Goal: Task Accomplishment & Management: Use online tool/utility

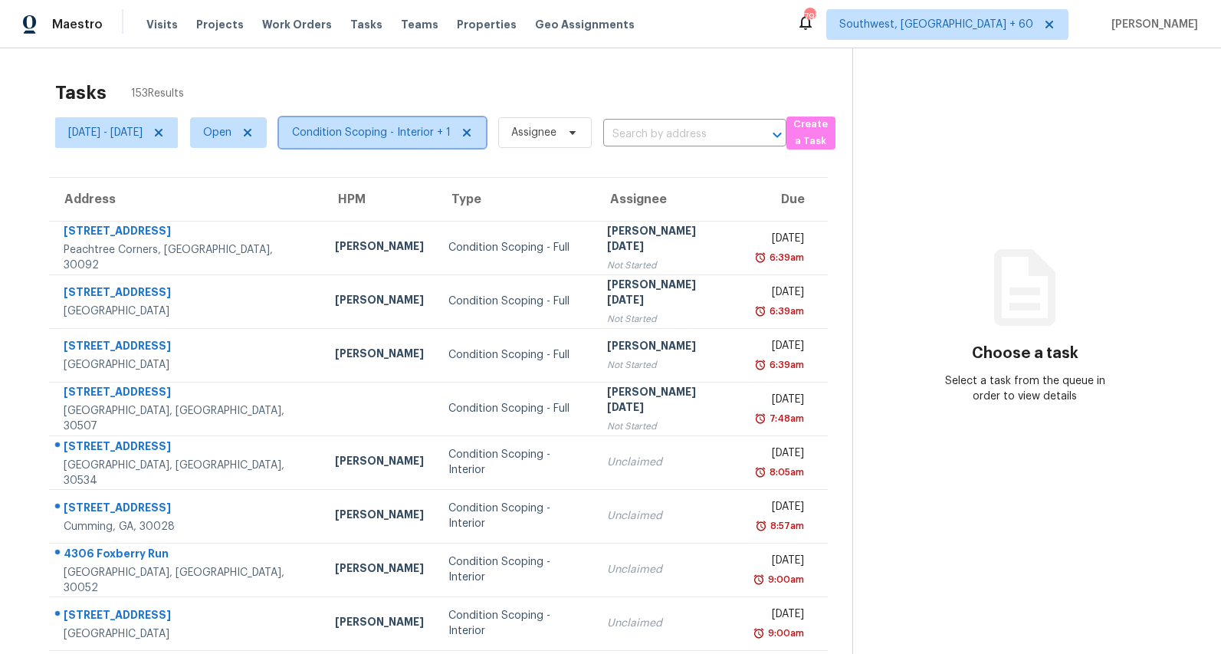
click at [425, 130] on span "Condition Scoping - Interior + 1" at bounding box center [371, 132] width 159 height 15
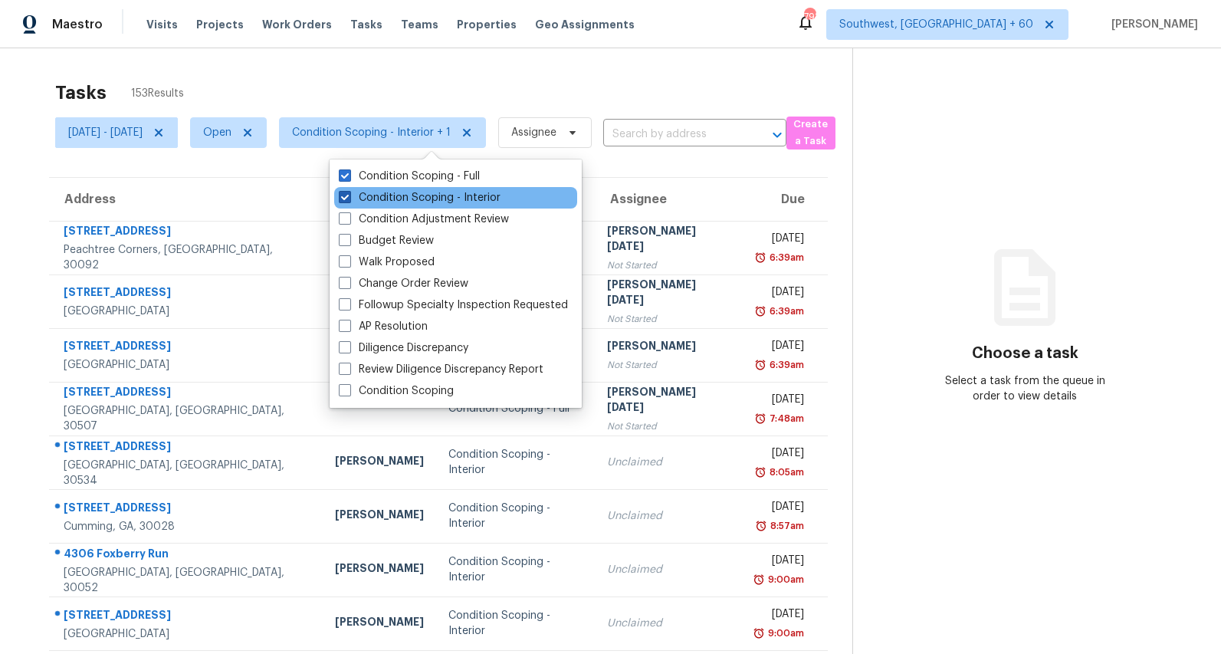
click at [399, 199] on label "Condition Scoping - Interior" at bounding box center [420, 197] width 162 height 15
click at [349, 199] on input "Condition Scoping - Interior" at bounding box center [344, 195] width 10 height 10
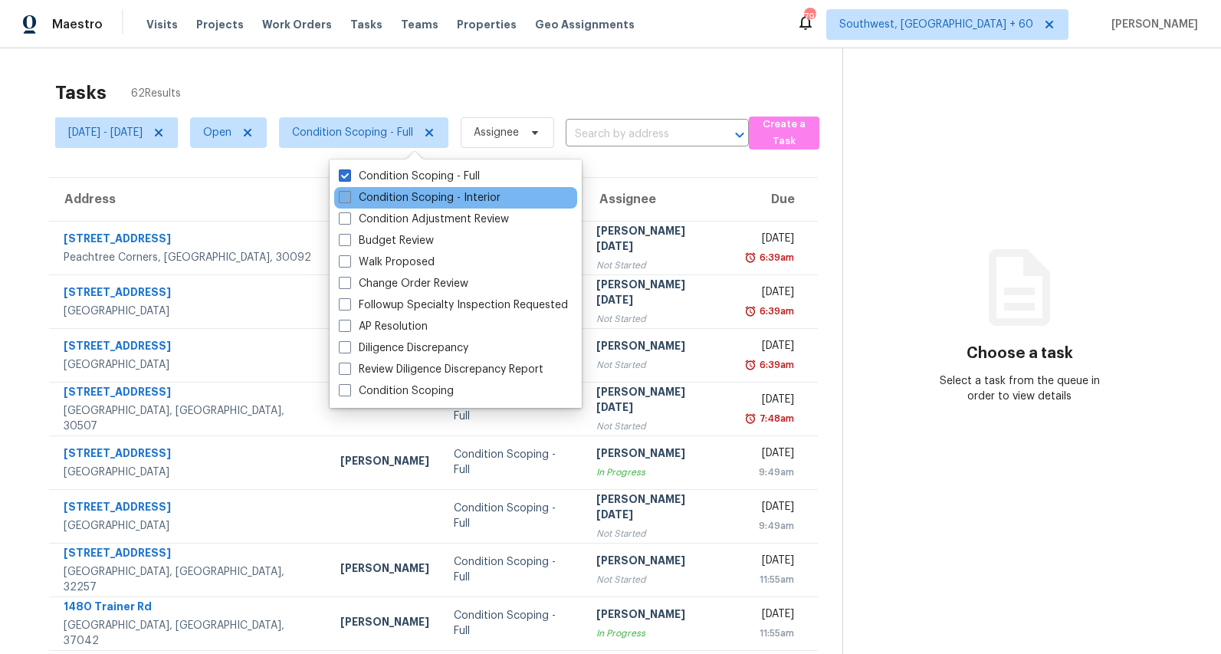
click at [373, 197] on label "Condition Scoping - Interior" at bounding box center [420, 197] width 162 height 15
click at [349, 197] on input "Condition Scoping - Interior" at bounding box center [344, 195] width 10 height 10
checkbox input "true"
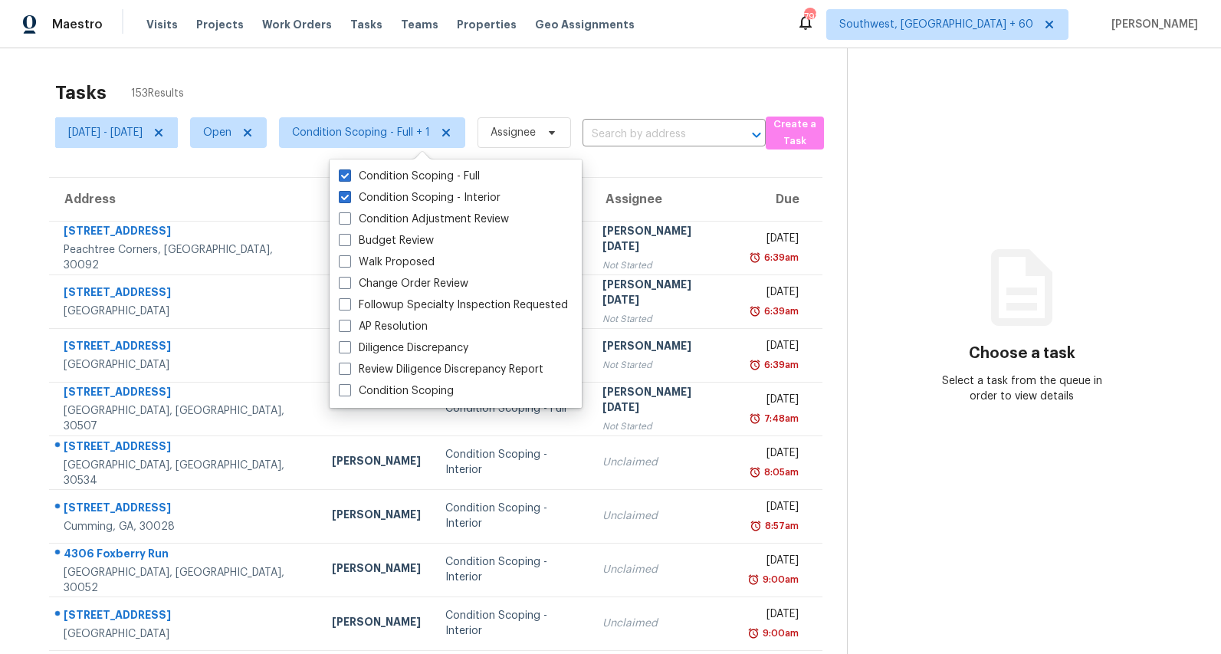
click at [347, 97] on div "Tasks 153 Results" at bounding box center [451, 93] width 792 height 40
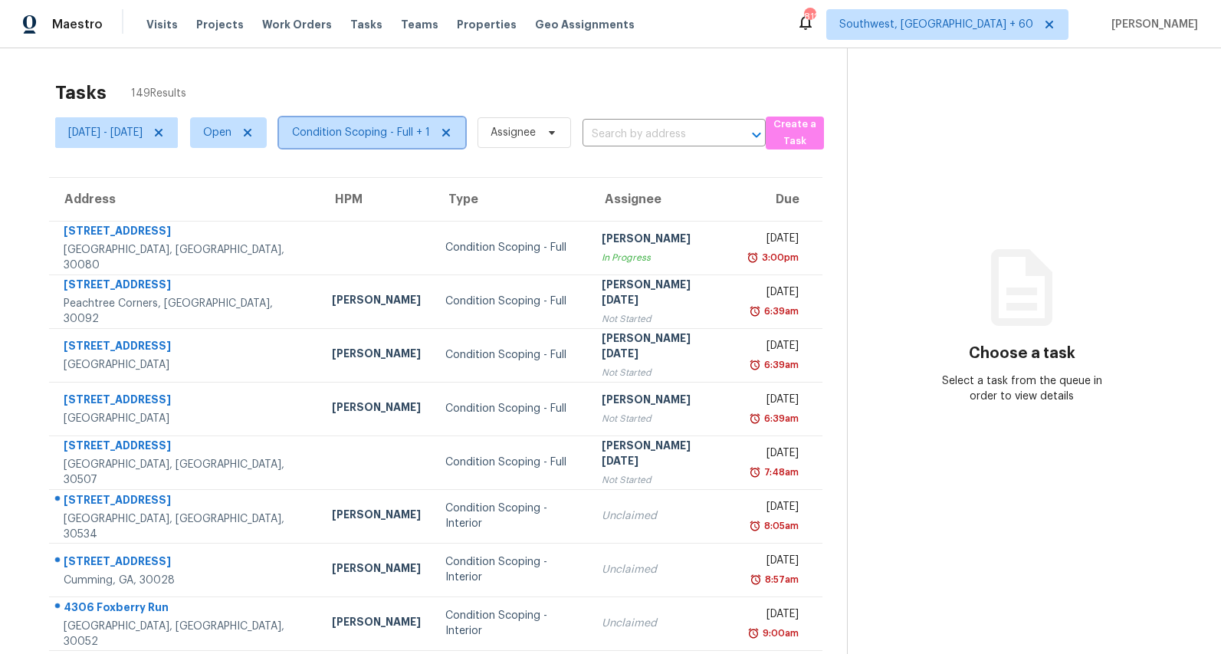
click at [432, 146] on span "Condition Scoping - Full + 1" at bounding box center [372, 132] width 186 height 31
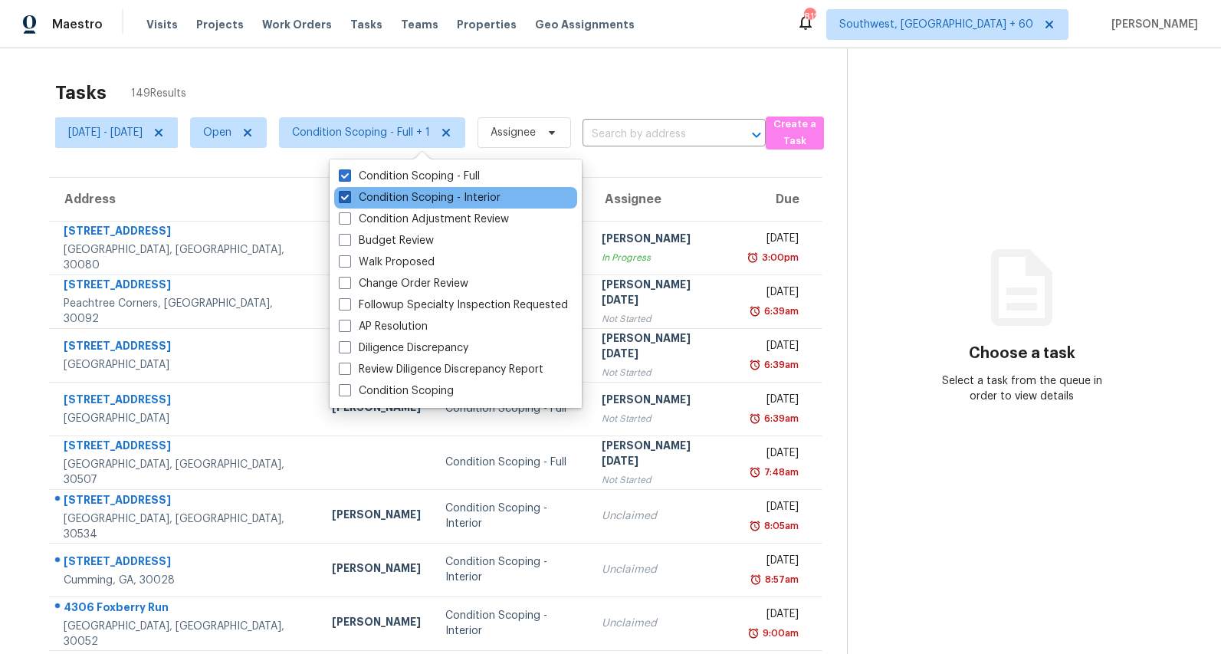
click at [397, 202] on label "Condition Scoping - Interior" at bounding box center [420, 197] width 162 height 15
click at [349, 200] on input "Condition Scoping - Interior" at bounding box center [344, 195] width 10 height 10
checkbox input "false"
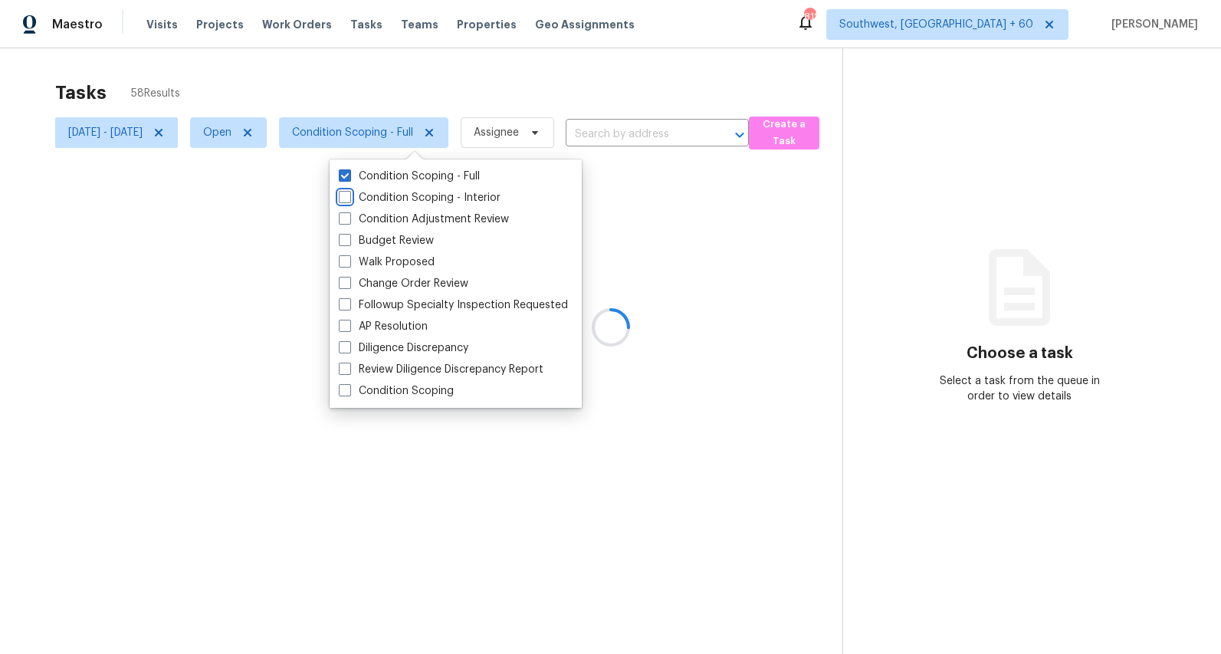
click at [287, 80] on div at bounding box center [610, 327] width 1221 height 654
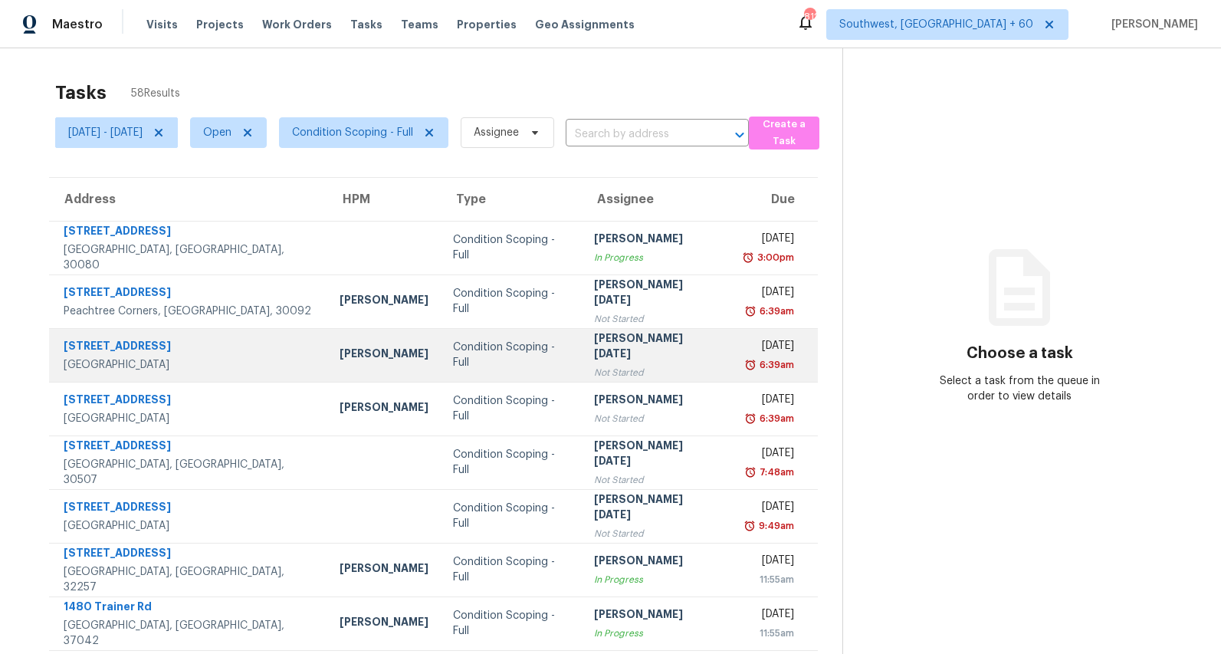
scroll to position [144, 0]
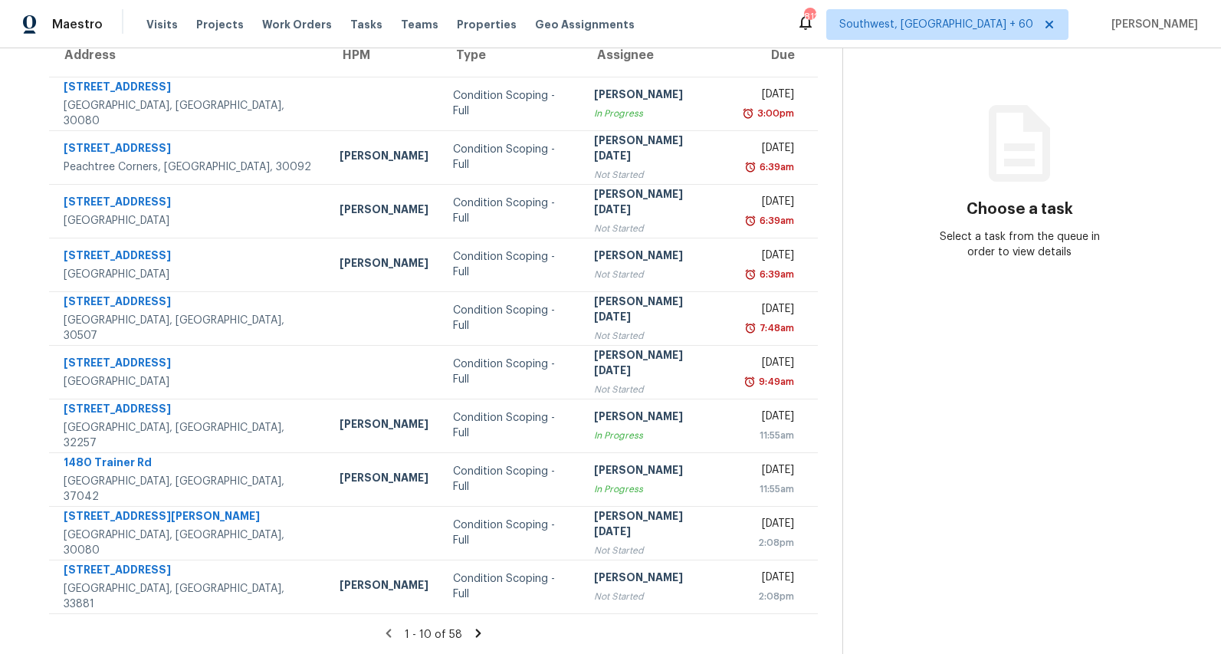
click at [485, 635] on icon at bounding box center [478, 633] width 14 height 14
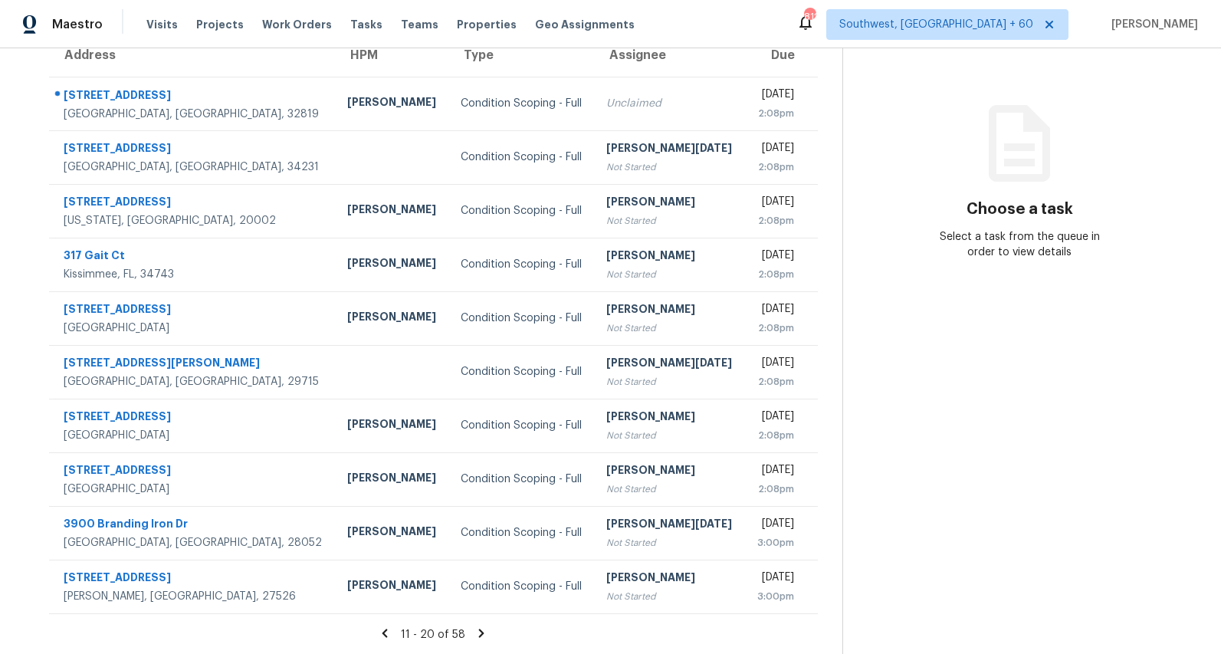
click at [484, 632] on icon at bounding box center [481, 633] width 5 height 8
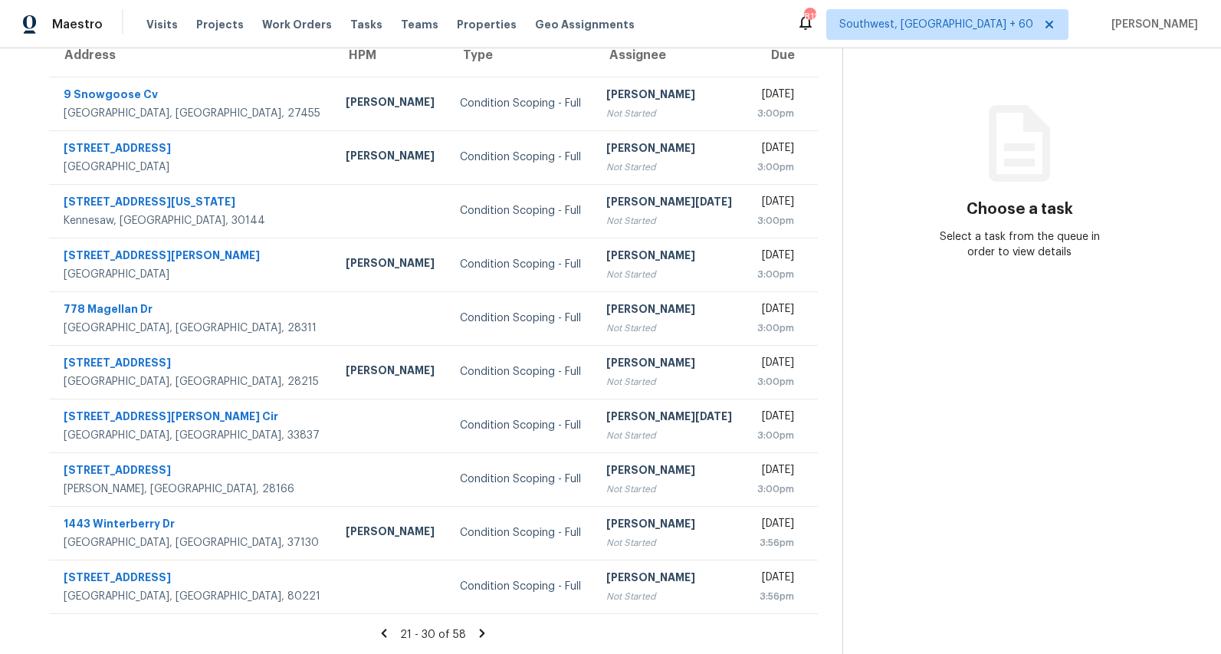
click at [485, 631] on icon at bounding box center [482, 633] width 5 height 8
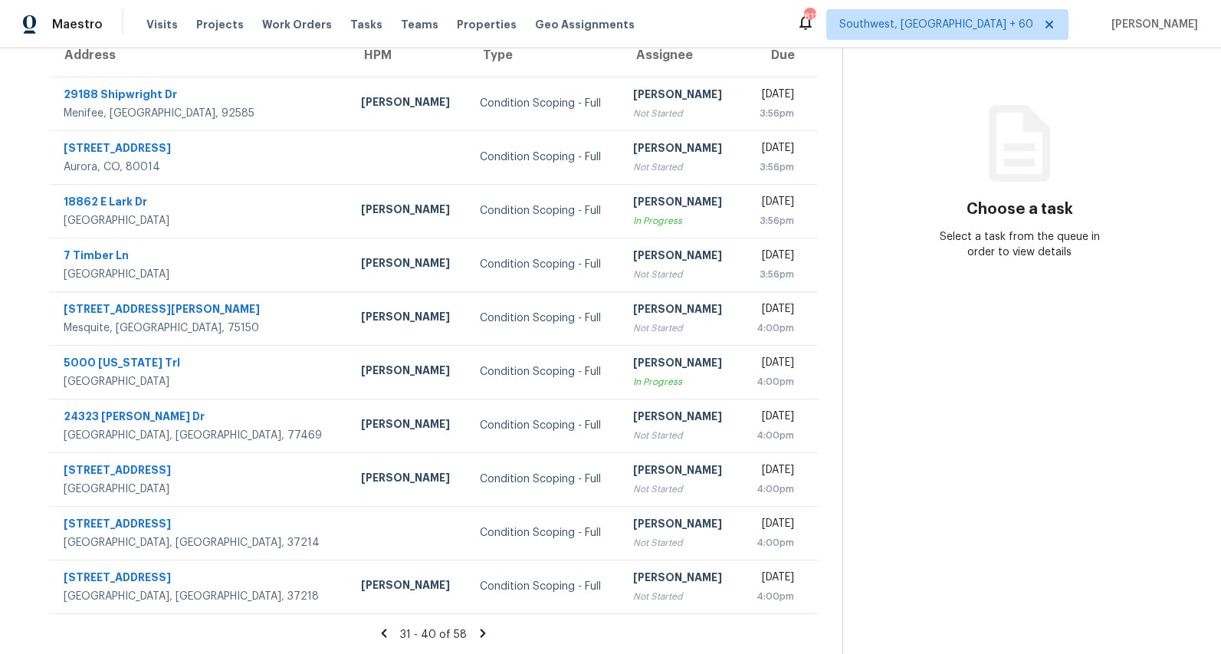
click at [485, 633] on icon at bounding box center [482, 633] width 5 height 8
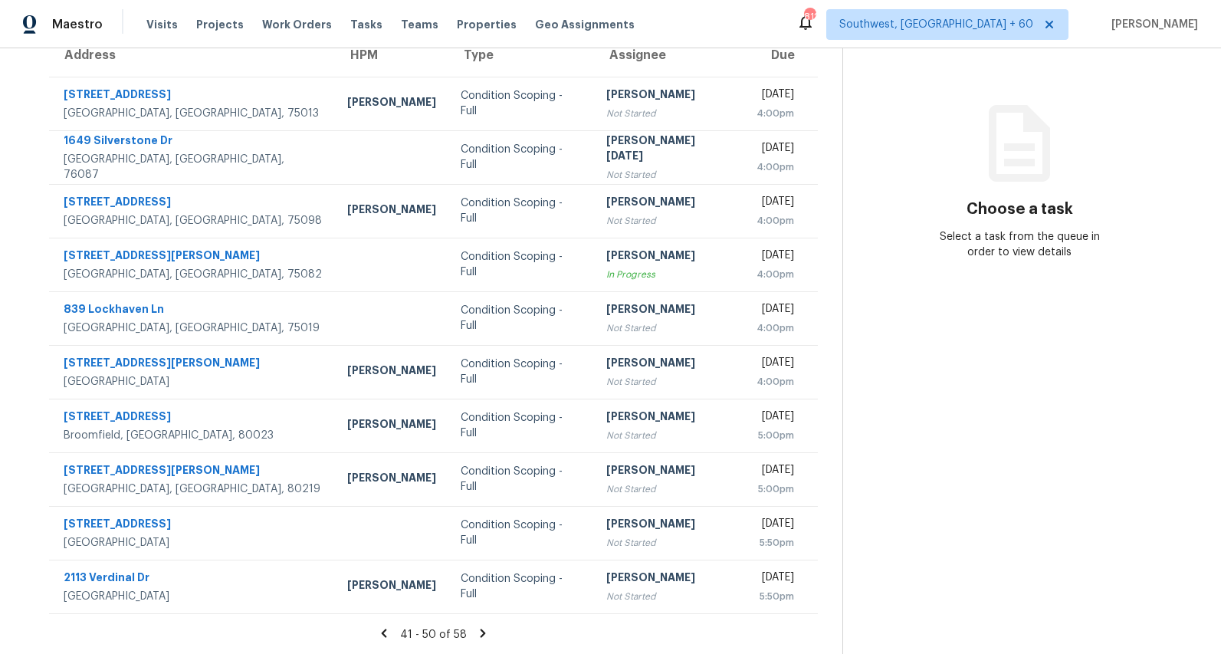
click at [487, 629] on icon at bounding box center [483, 633] width 14 height 14
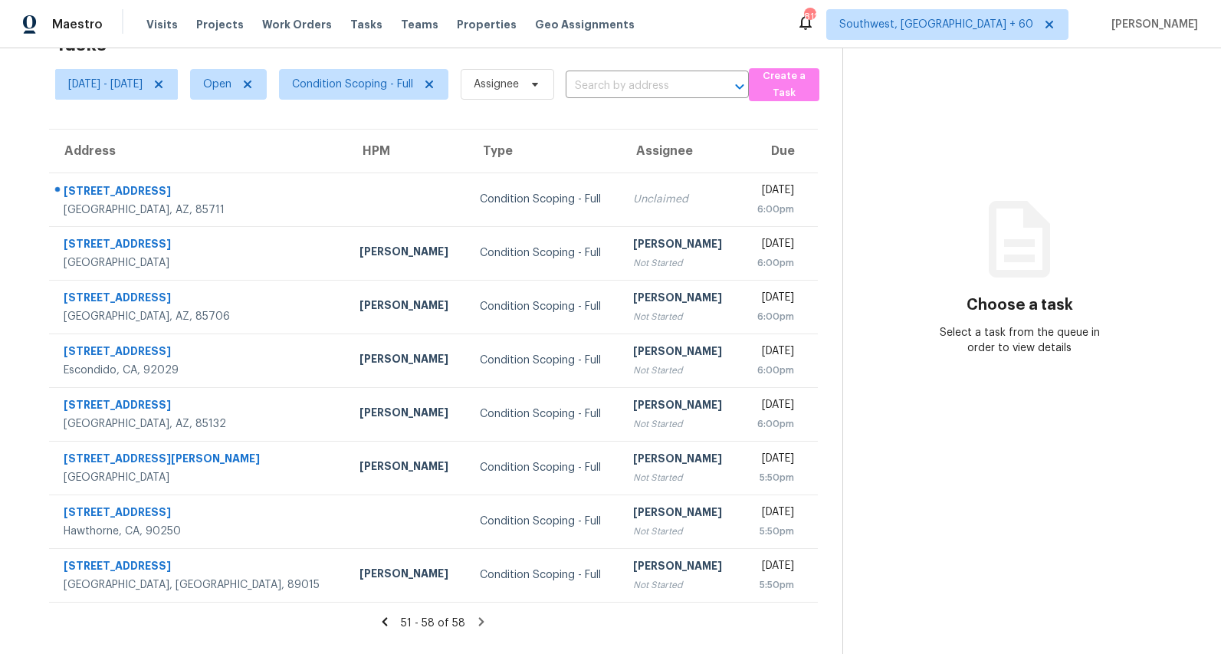
click at [388, 622] on icon at bounding box center [384, 621] width 5 height 8
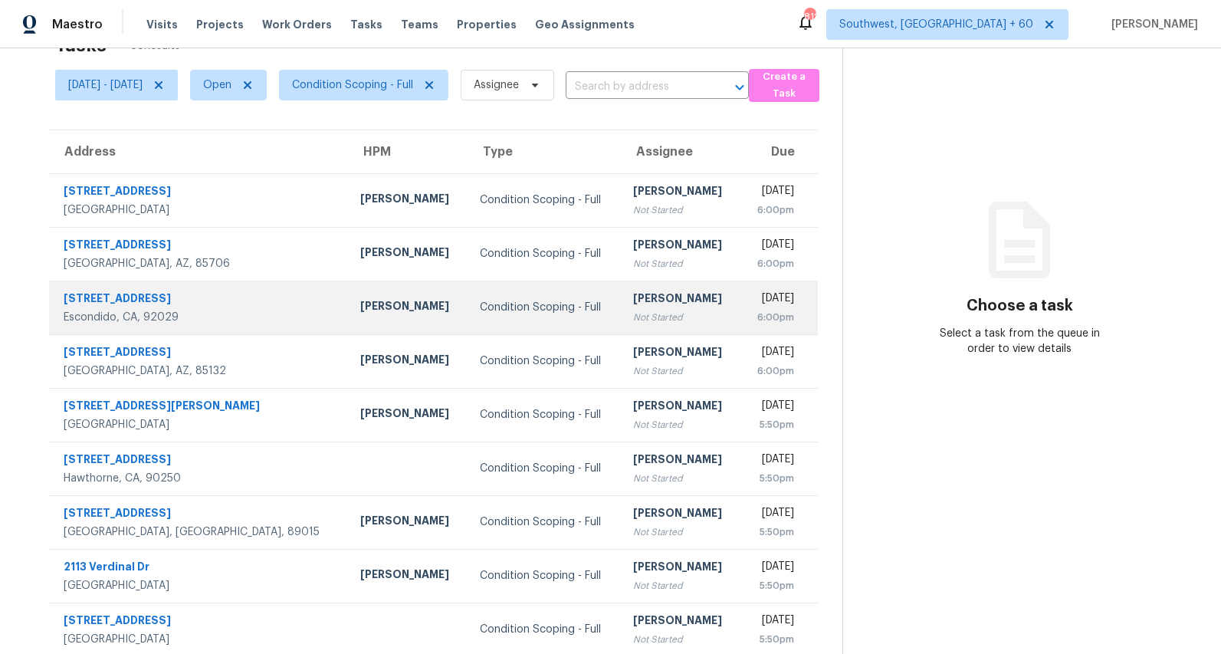
scroll to position [0, 0]
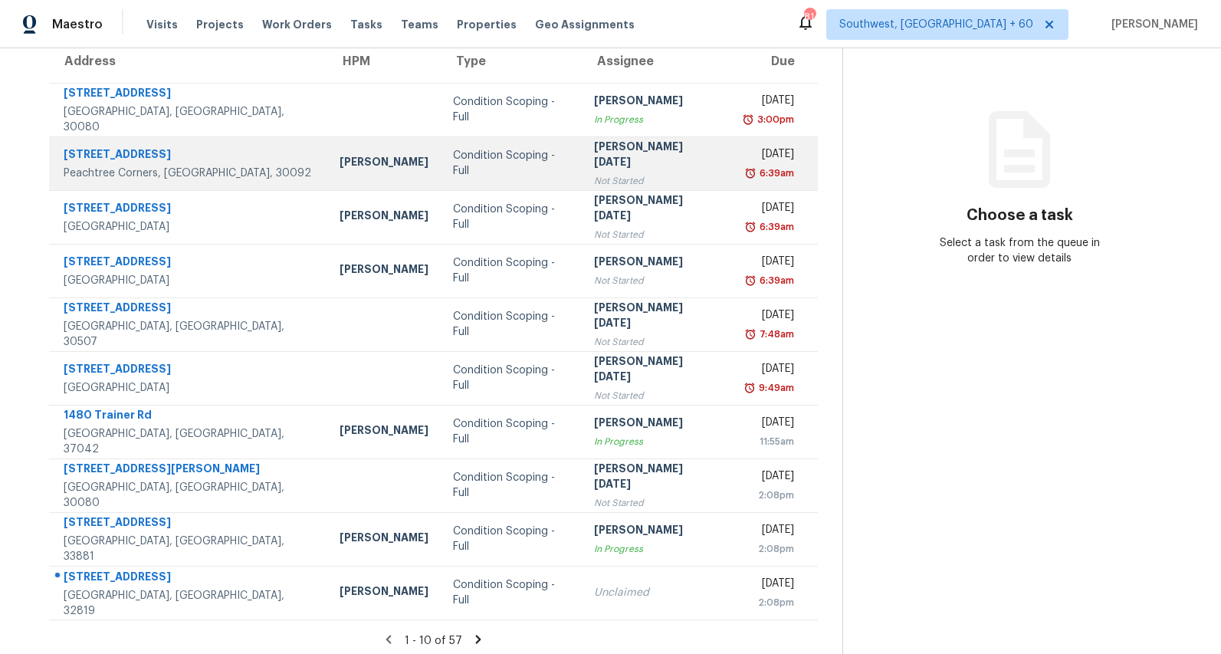
scroll to position [144, 0]
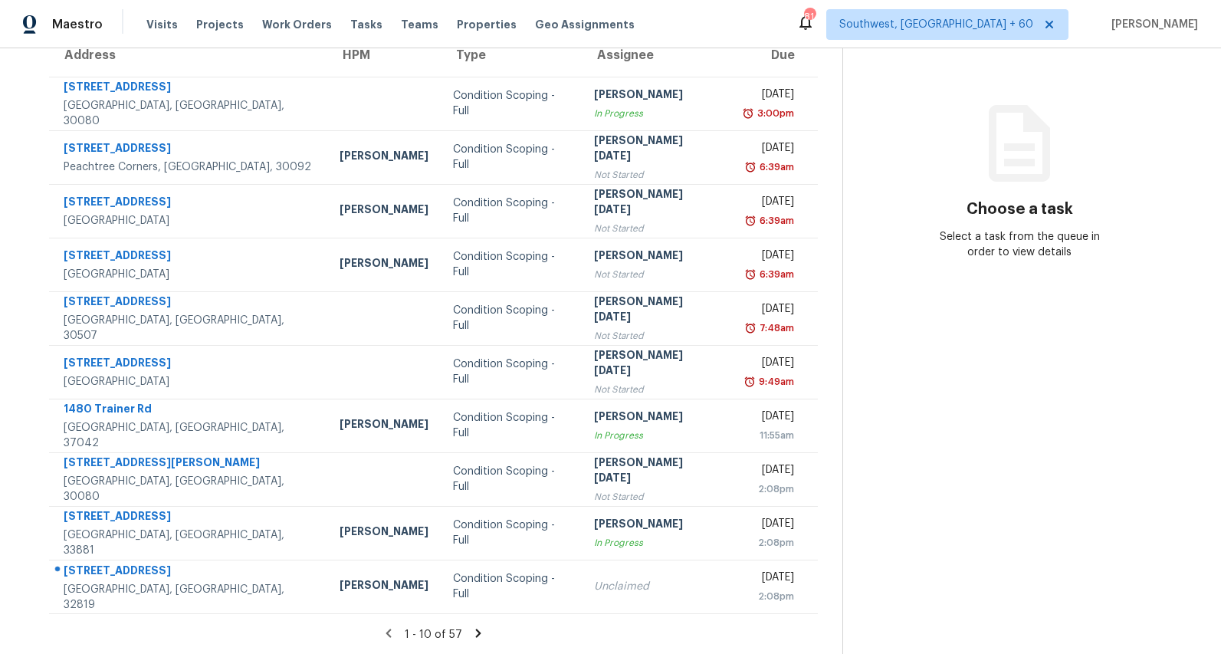
click at [481, 631] on icon at bounding box center [477, 633] width 5 height 8
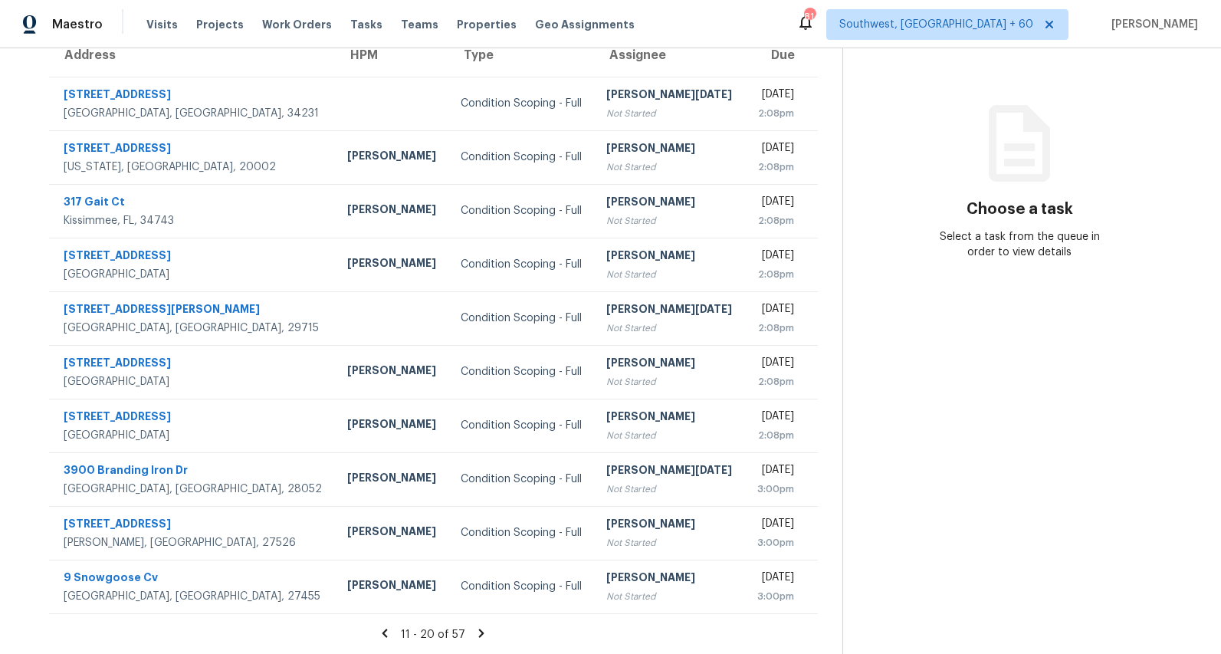
click at [488, 639] on div "11 - 20 of 57" at bounding box center [434, 634] width 818 height 16
click at [484, 631] on icon at bounding box center [481, 633] width 5 height 8
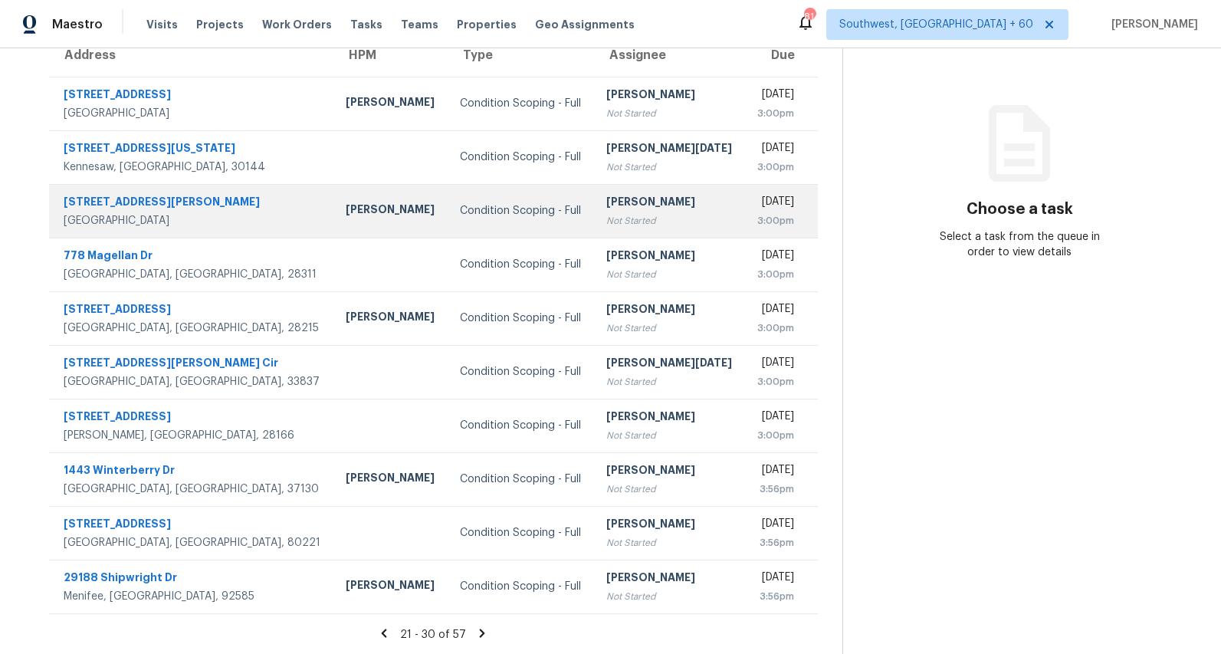
scroll to position [0, 0]
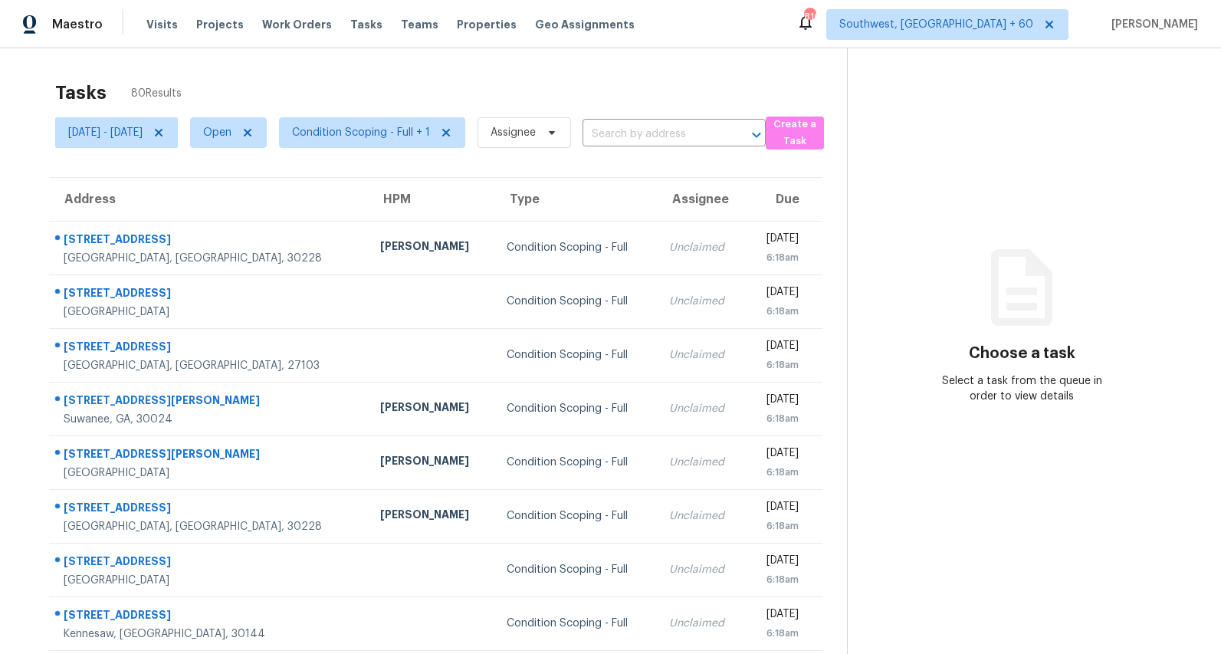
click at [421, 88] on div "Tasks 80 Results" at bounding box center [451, 93] width 792 height 40
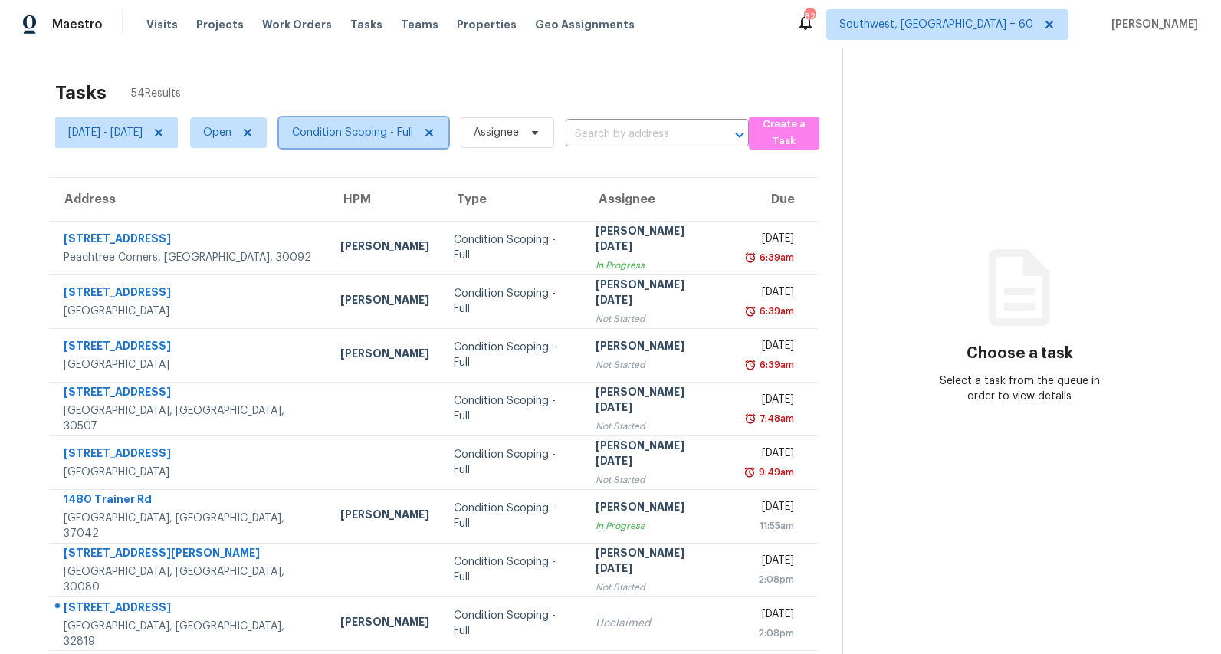
click at [398, 135] on span "Condition Scoping - Full" at bounding box center [352, 132] width 121 height 15
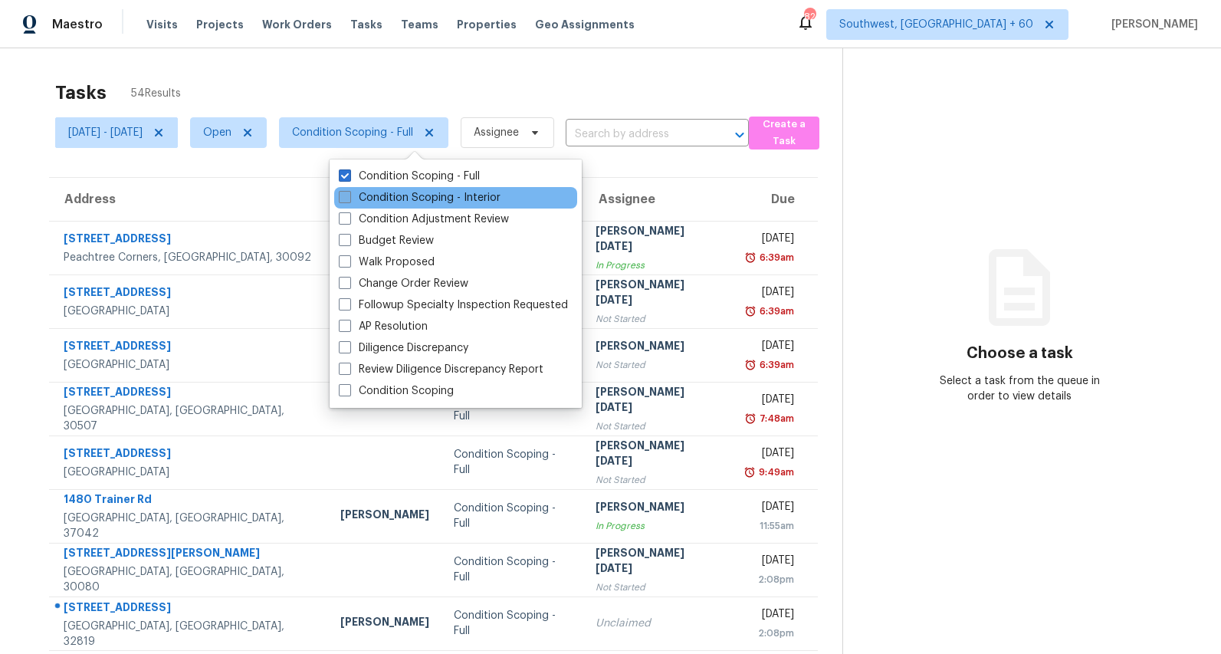
click at [384, 196] on label "Condition Scoping - Interior" at bounding box center [420, 197] width 162 height 15
click at [349, 196] on input "Condition Scoping - Interior" at bounding box center [344, 195] width 10 height 10
checkbox input "true"
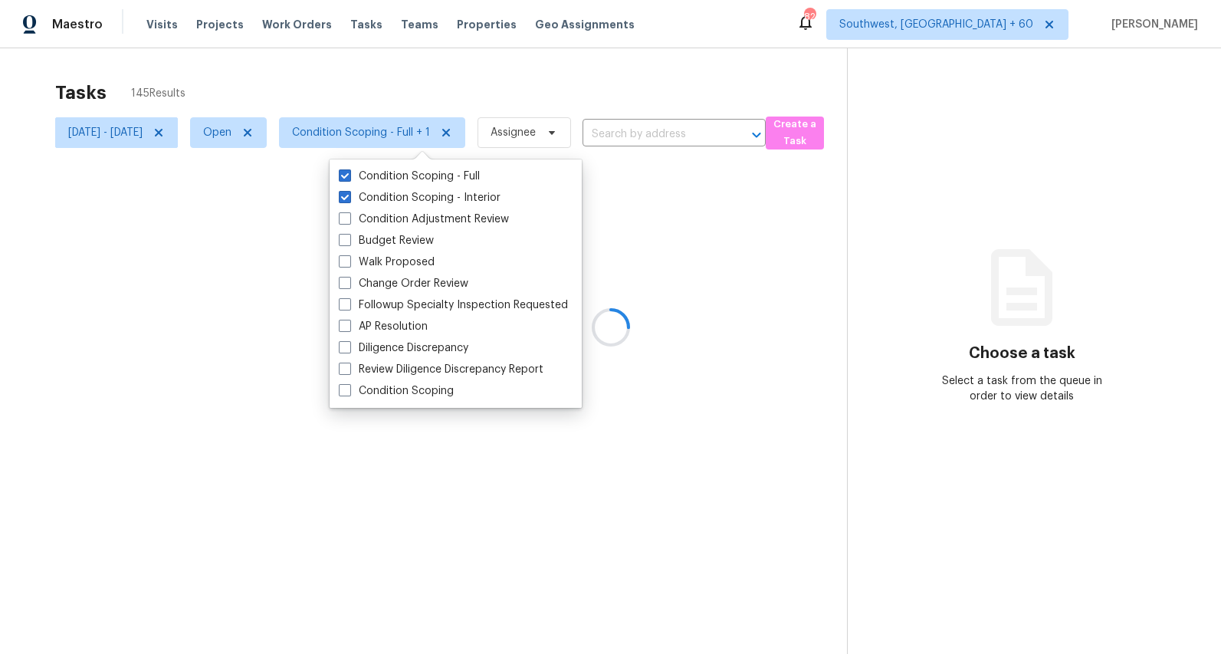
click at [343, 85] on div at bounding box center [610, 327] width 1221 height 654
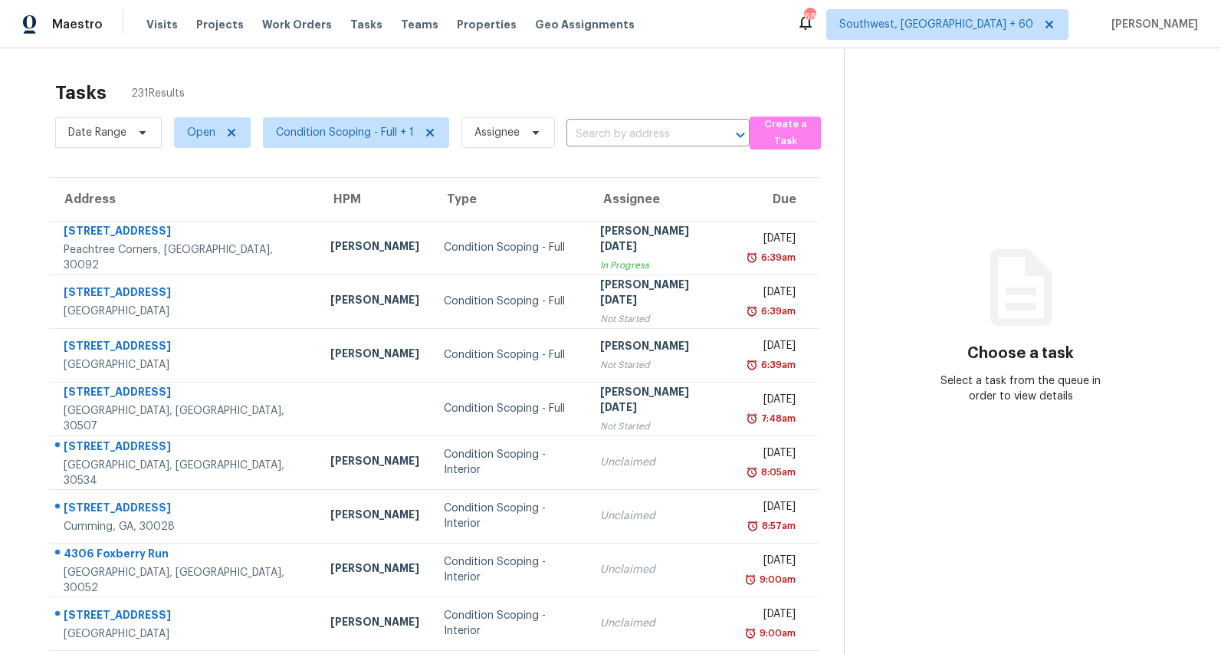
click at [646, 136] on input "text" at bounding box center [636, 135] width 140 height 24
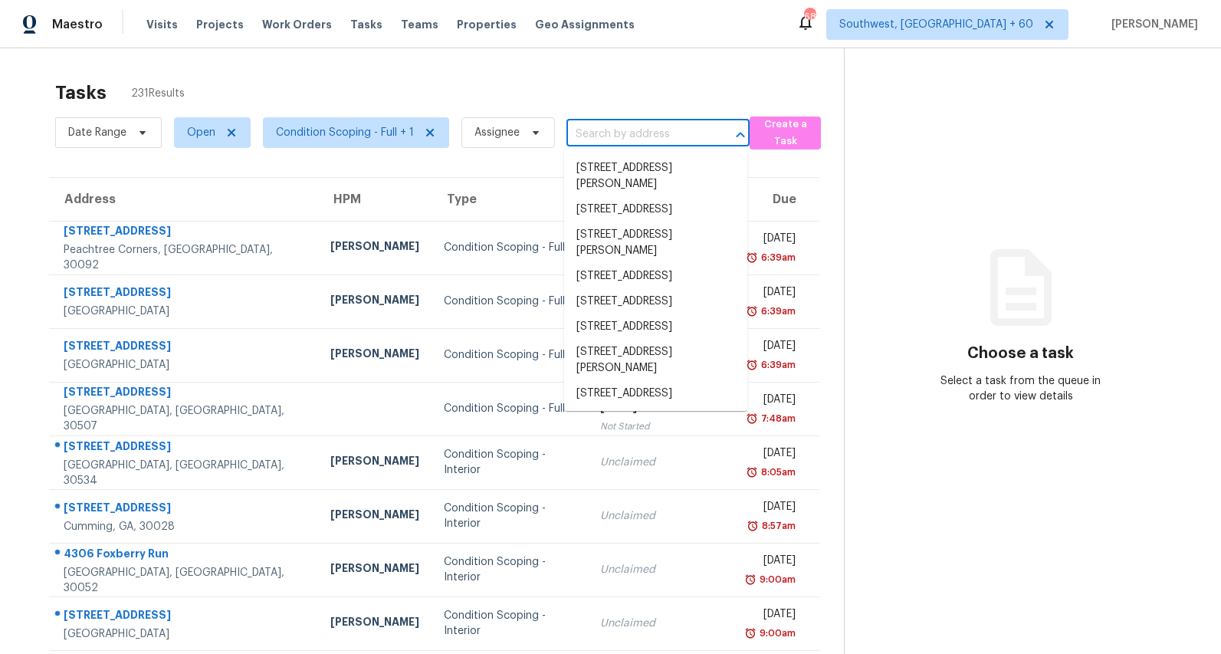
paste input "338 Perch Mdw, San Antonio, TX 78253"
type input "338 Perch Mdw, San Antonio, TX 78253"
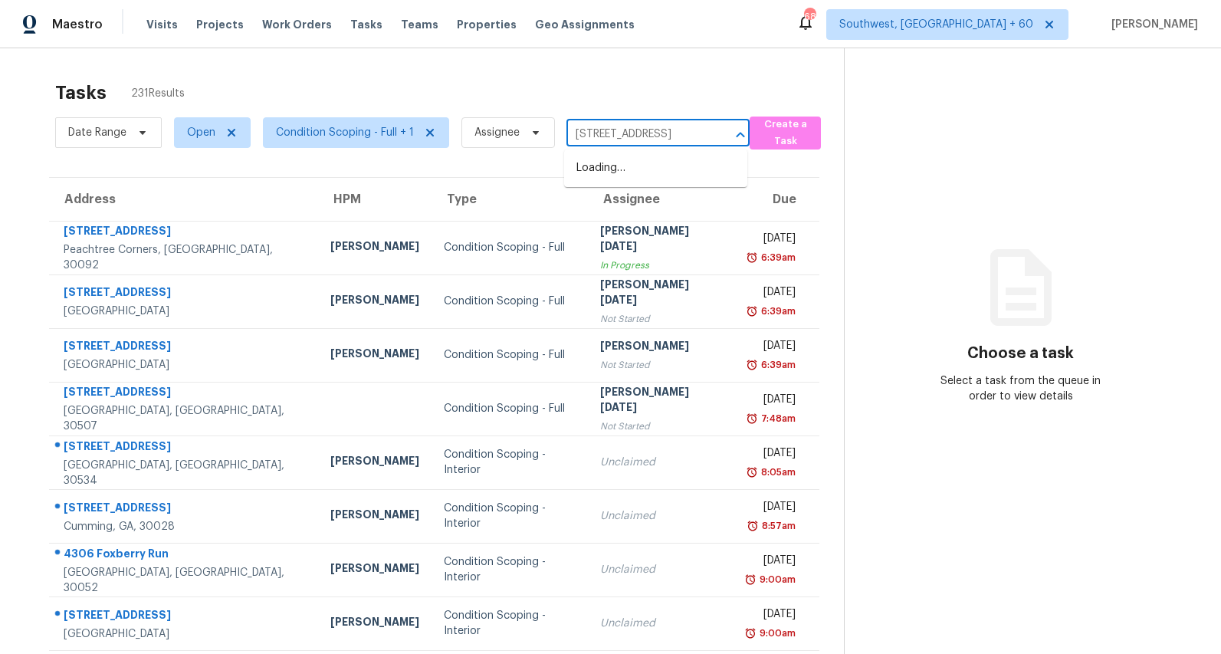
scroll to position [0, 65]
click at [602, 171] on li "338 Perch Mdw, San Antonio, TX 78253" at bounding box center [655, 168] width 183 height 25
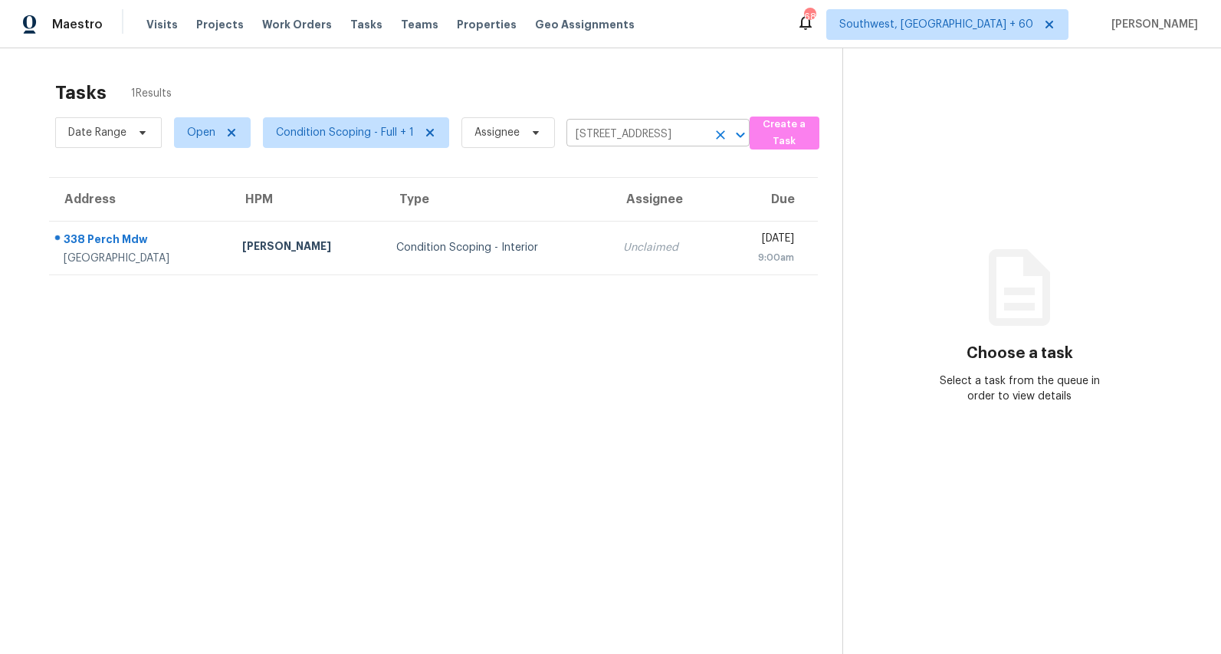
click at [721, 133] on icon "Clear" at bounding box center [720, 134] width 15 height 15
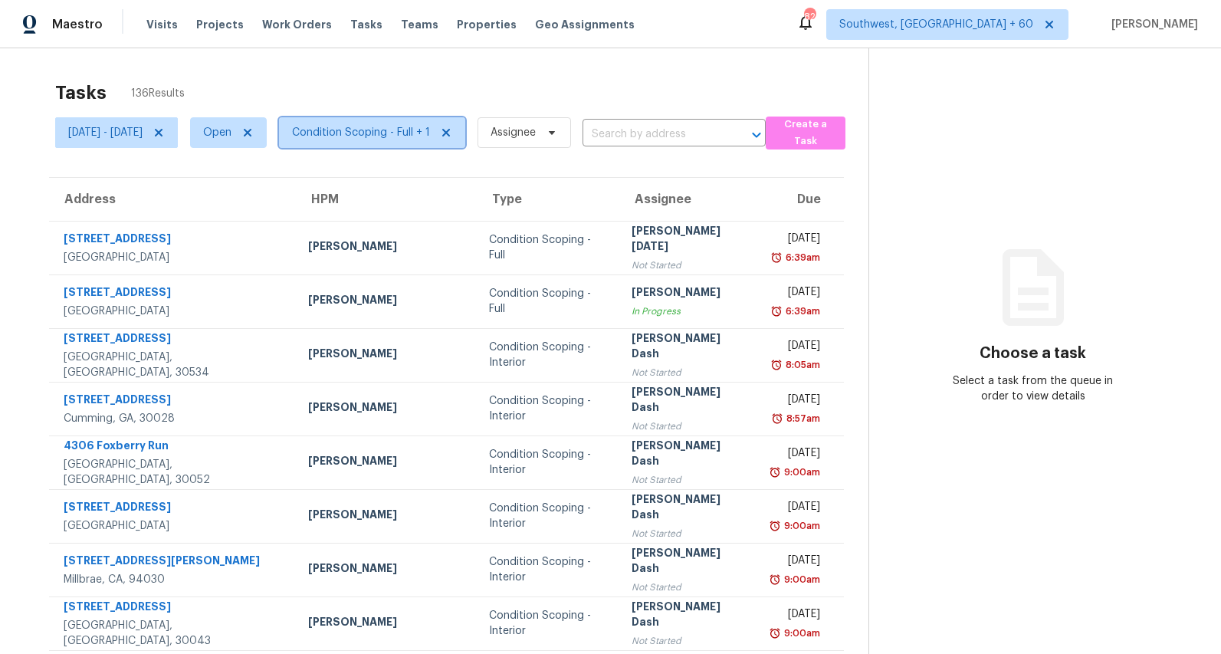
click at [396, 125] on span "Condition Scoping - Full + 1" at bounding box center [361, 132] width 138 height 15
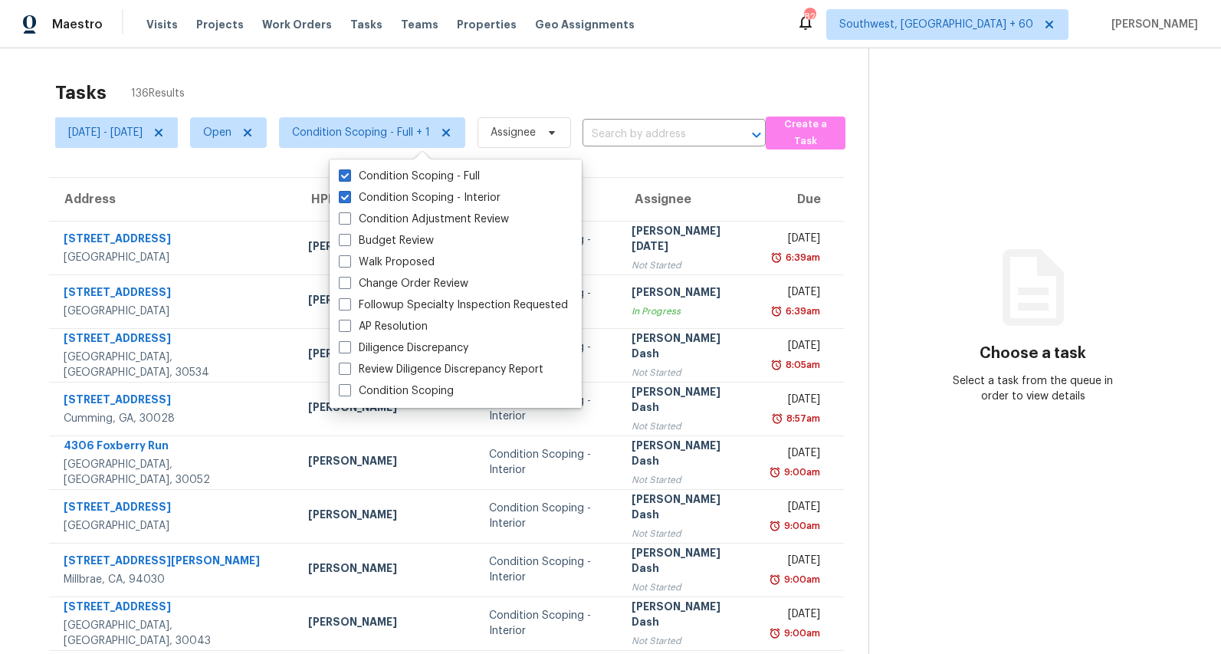
click at [447, 87] on div "Tasks 136 Results" at bounding box center [461, 93] width 813 height 40
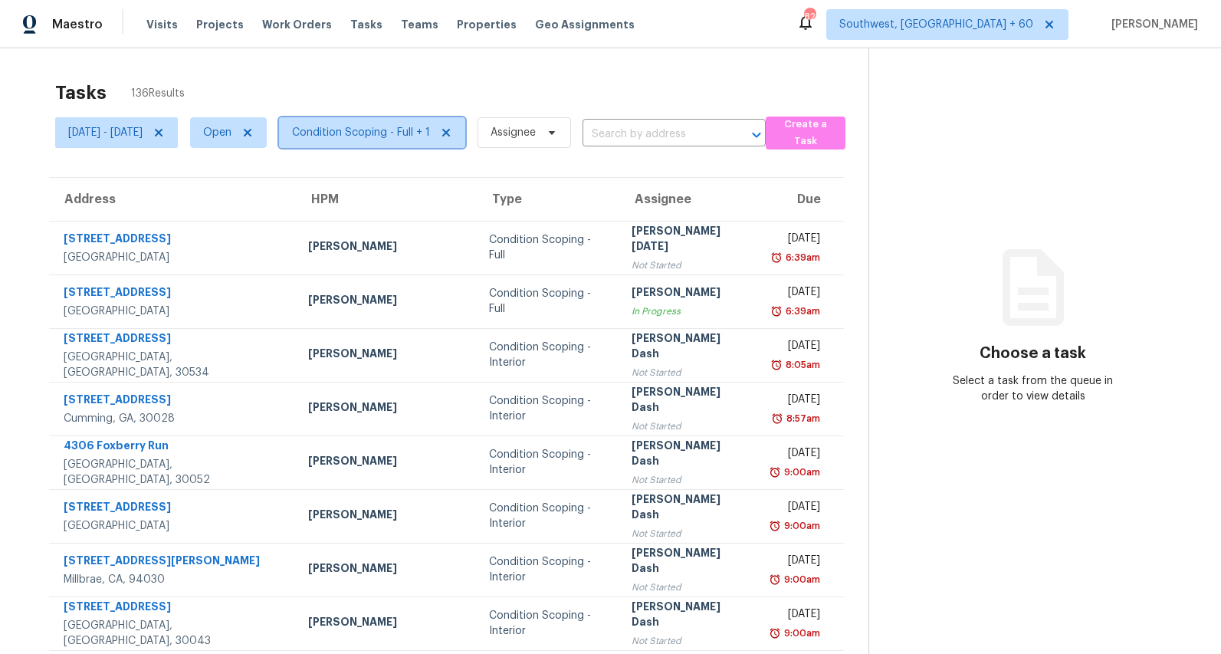
click at [403, 137] on span "Condition Scoping - Full + 1" at bounding box center [361, 132] width 138 height 15
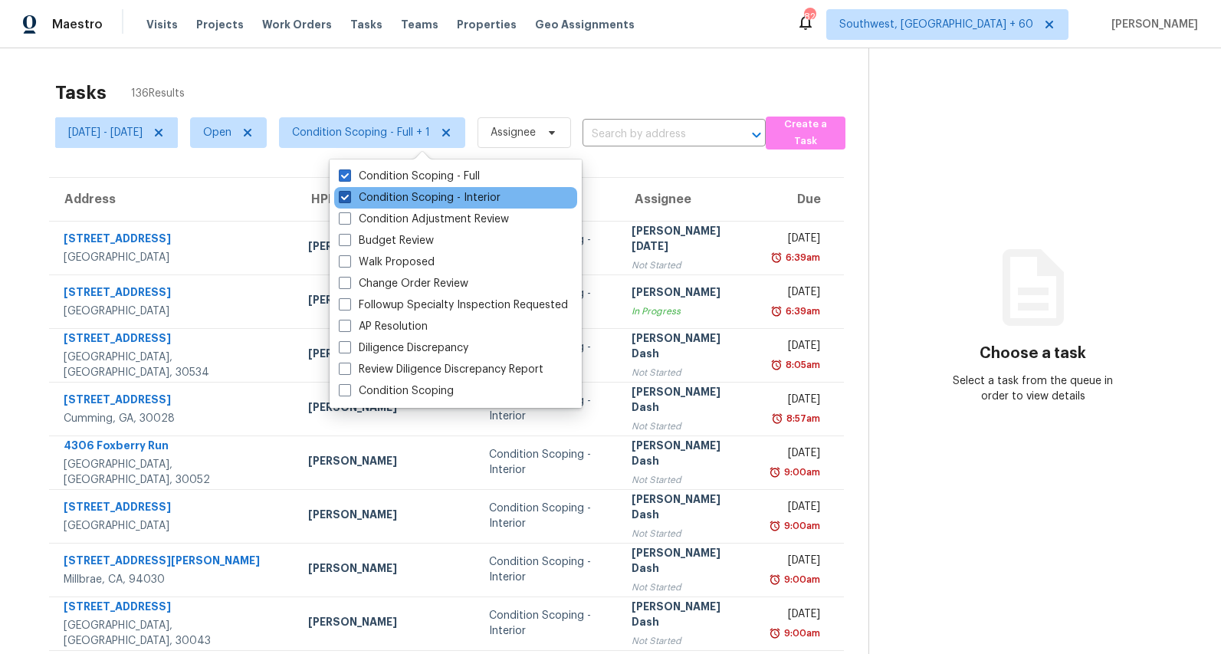
click at [383, 200] on label "Condition Scoping - Interior" at bounding box center [420, 197] width 162 height 15
click at [349, 200] on input "Condition Scoping - Interior" at bounding box center [344, 195] width 10 height 10
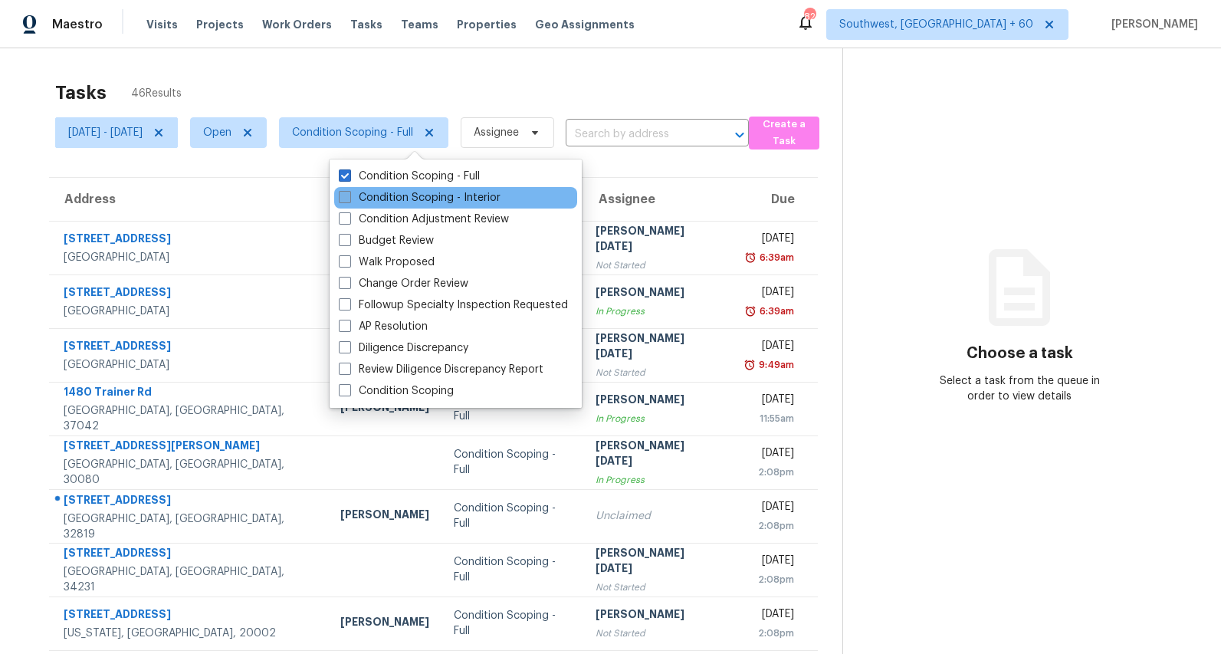
click at [383, 200] on label "Condition Scoping - Interior" at bounding box center [420, 197] width 162 height 15
click at [349, 200] on input "Condition Scoping - Interior" at bounding box center [344, 195] width 10 height 10
checkbox input "true"
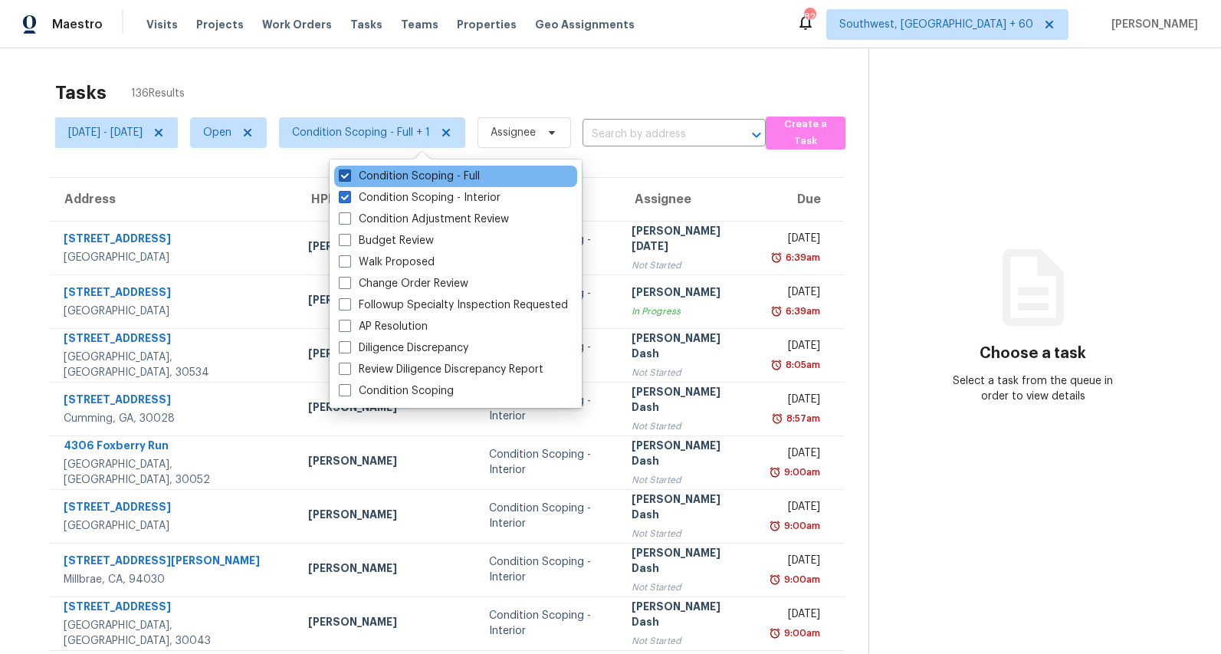
click at [389, 176] on label "Condition Scoping - Full" at bounding box center [409, 176] width 141 height 15
click at [349, 176] on input "Condition Scoping - Full" at bounding box center [344, 174] width 10 height 10
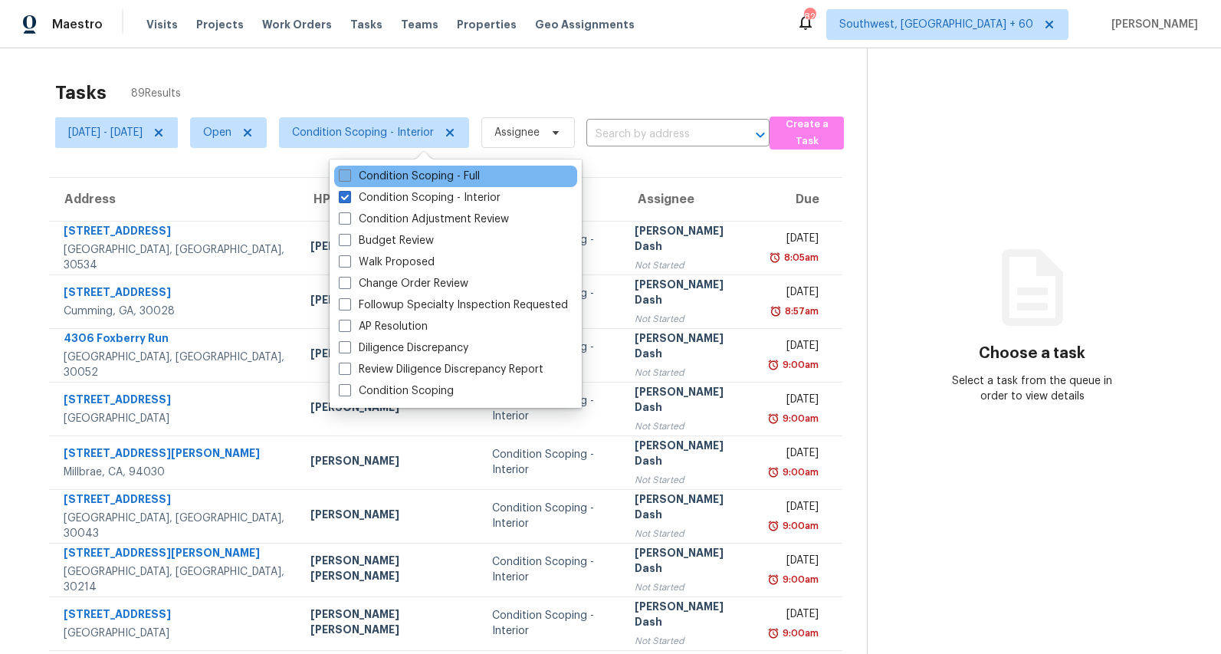
click at [389, 176] on label "Condition Scoping - Full" at bounding box center [409, 176] width 141 height 15
click at [349, 176] on input "Condition Scoping - Full" at bounding box center [344, 174] width 10 height 10
checkbox input "true"
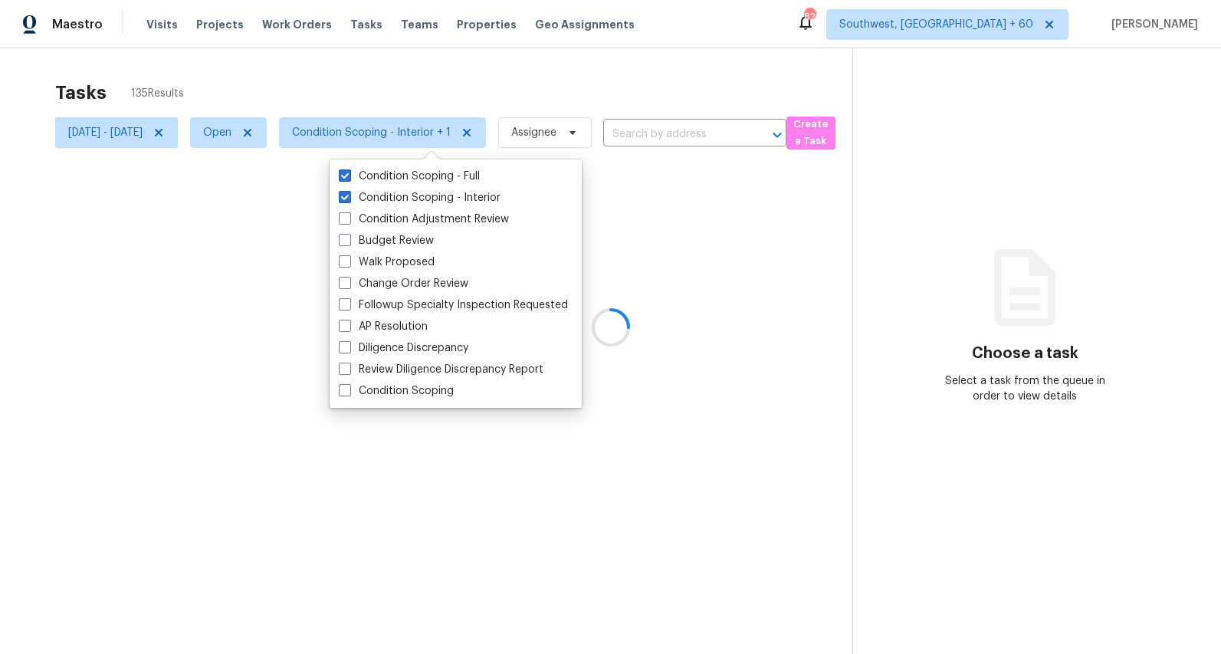
click at [310, 80] on div "Tasks 135 Results" at bounding box center [453, 93] width 797 height 40
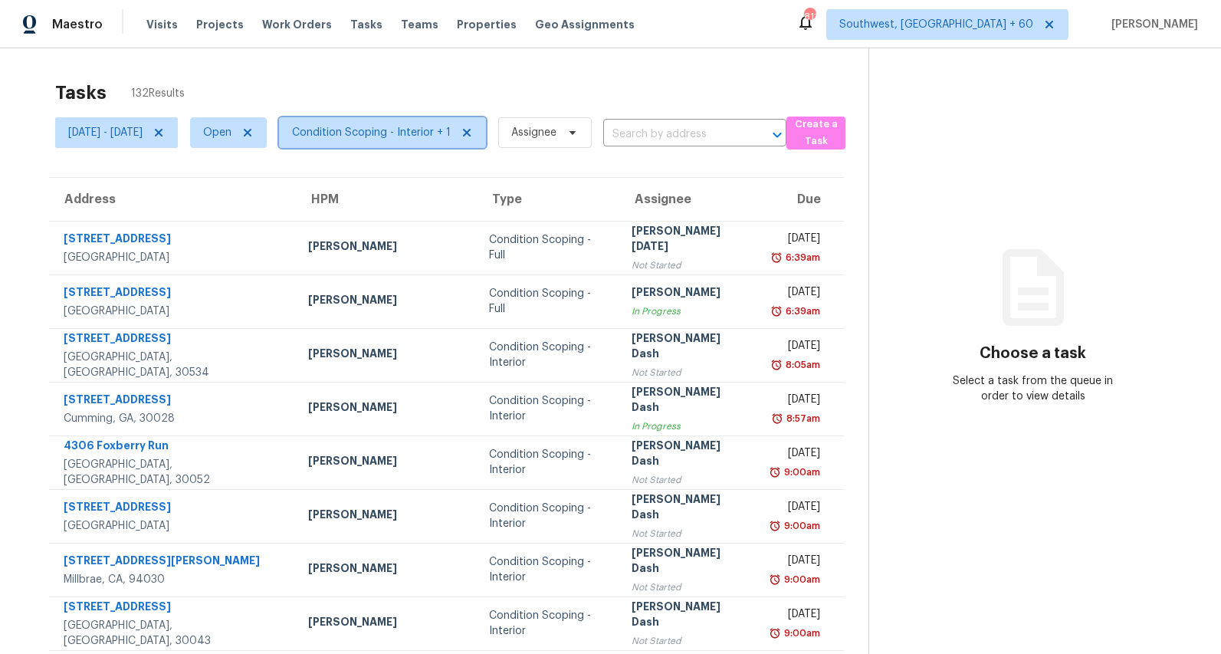
click at [433, 133] on span "Condition Scoping - Interior + 1" at bounding box center [371, 132] width 159 height 15
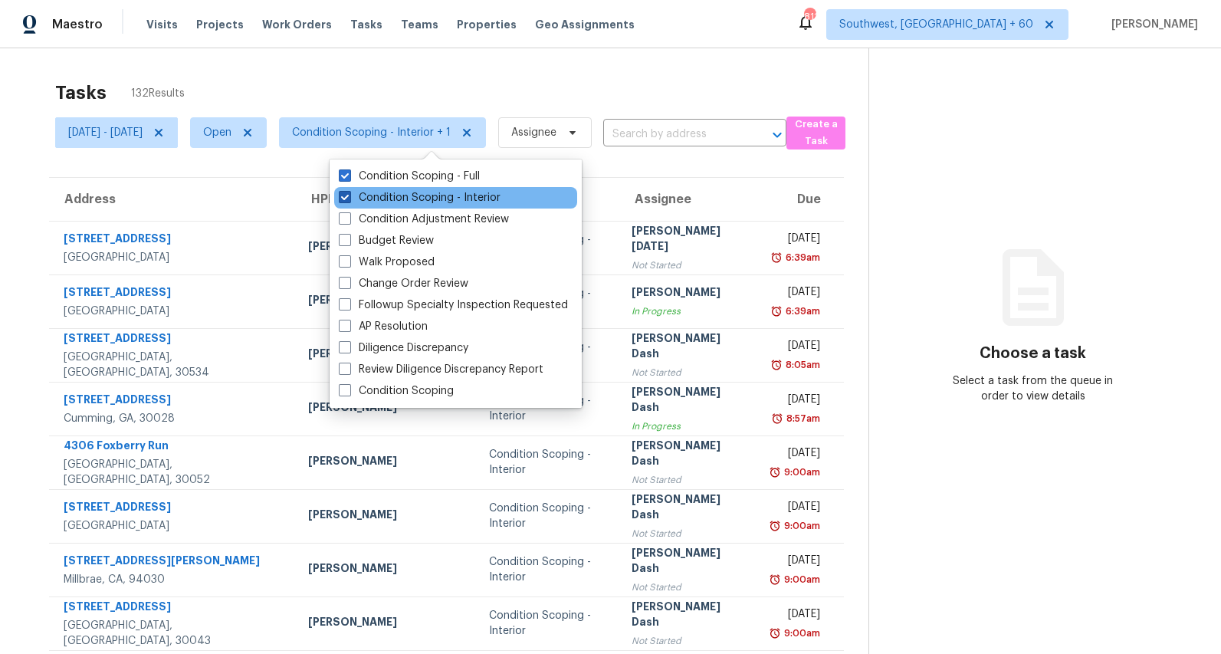
click at [434, 201] on label "Condition Scoping - Interior" at bounding box center [420, 197] width 162 height 15
click at [349, 200] on input "Condition Scoping - Interior" at bounding box center [344, 195] width 10 height 10
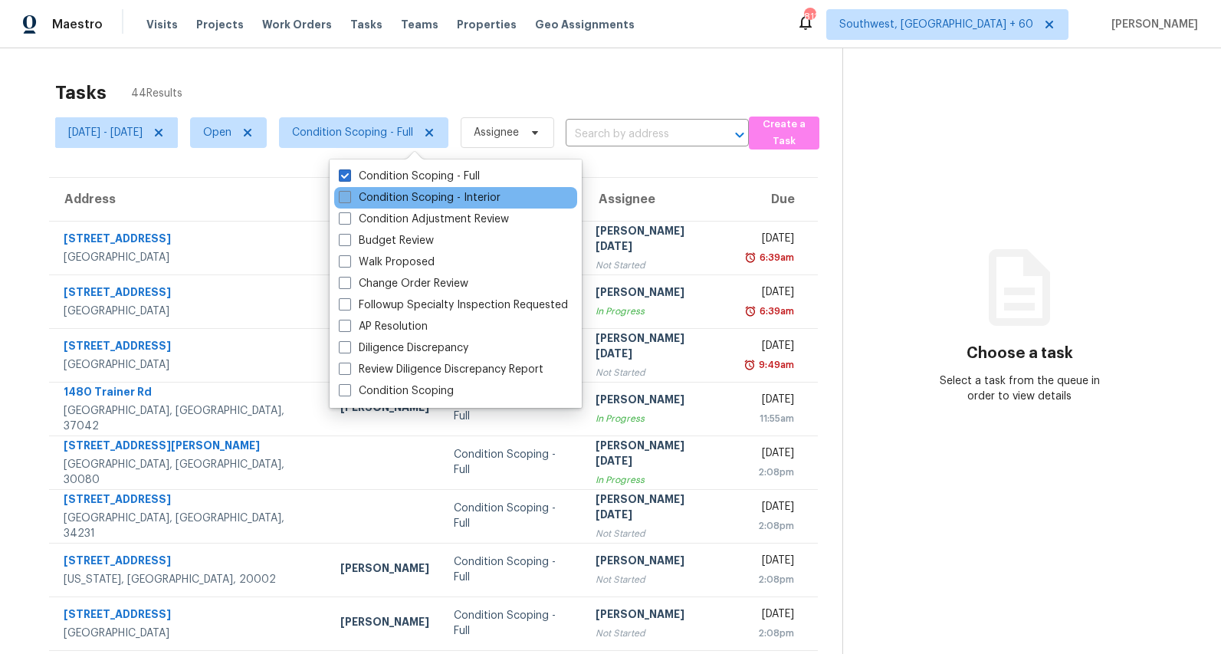
click at [434, 201] on label "Condition Scoping - Interior" at bounding box center [420, 197] width 162 height 15
click at [349, 200] on input "Condition Scoping - Interior" at bounding box center [344, 195] width 10 height 10
checkbox input "true"
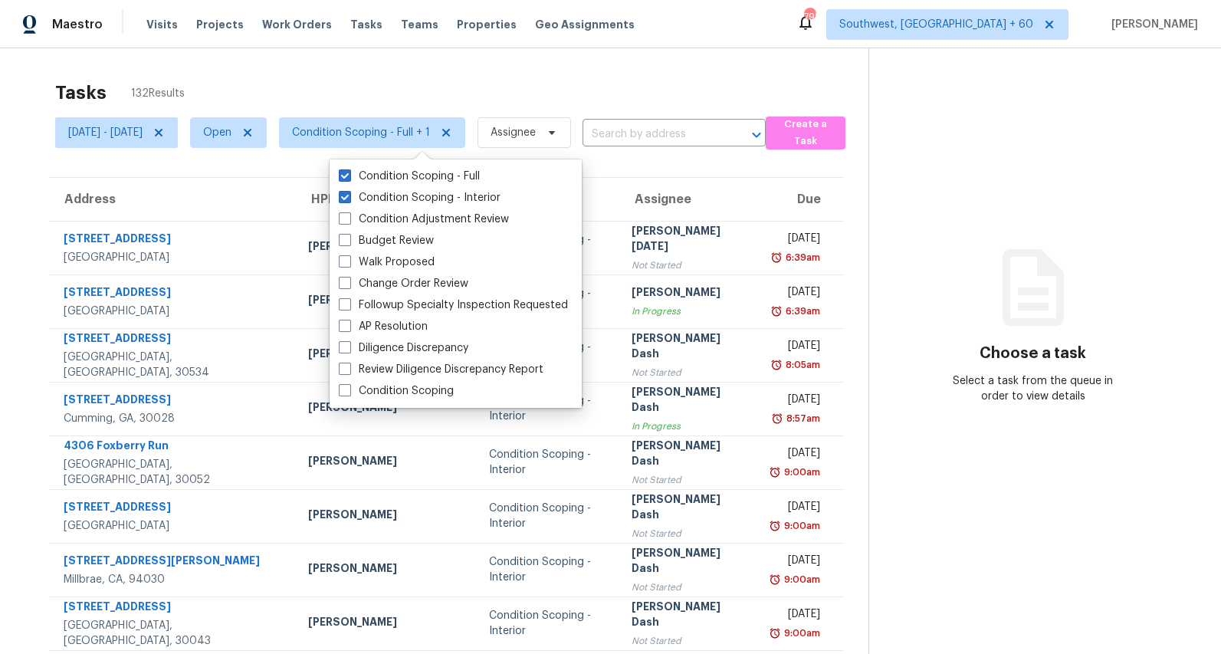
click at [368, 86] on div "Tasks 132 Results" at bounding box center [461, 93] width 813 height 40
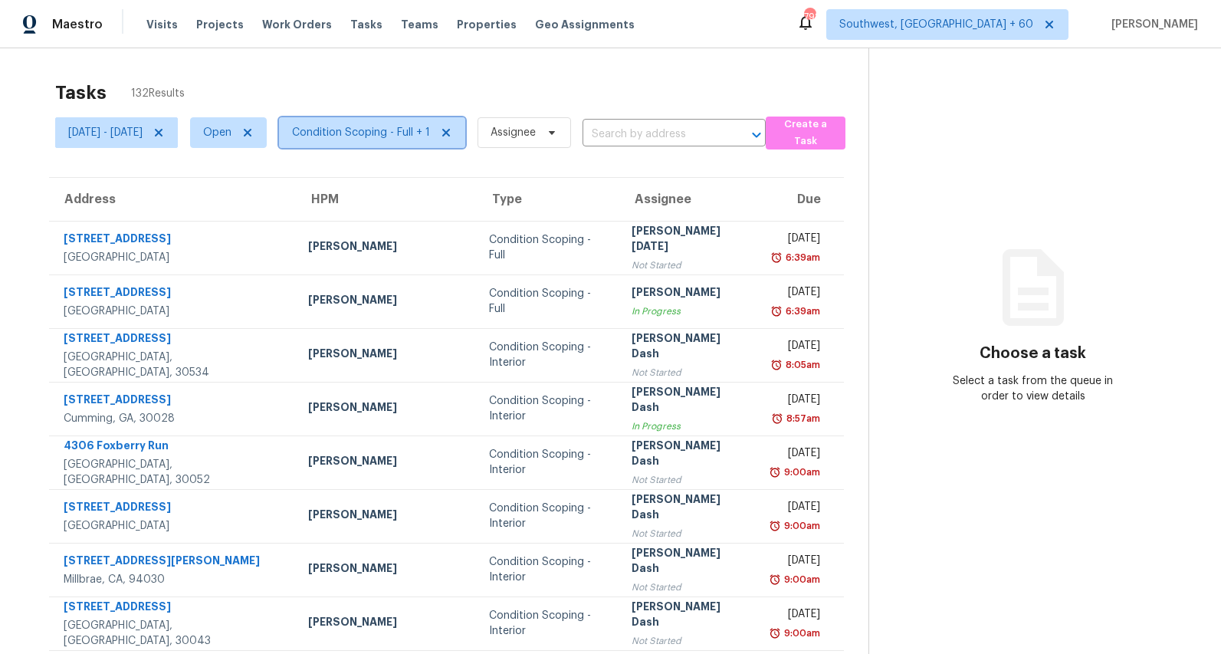
click at [410, 130] on span "Condition Scoping - Full + 1" at bounding box center [361, 132] width 138 height 15
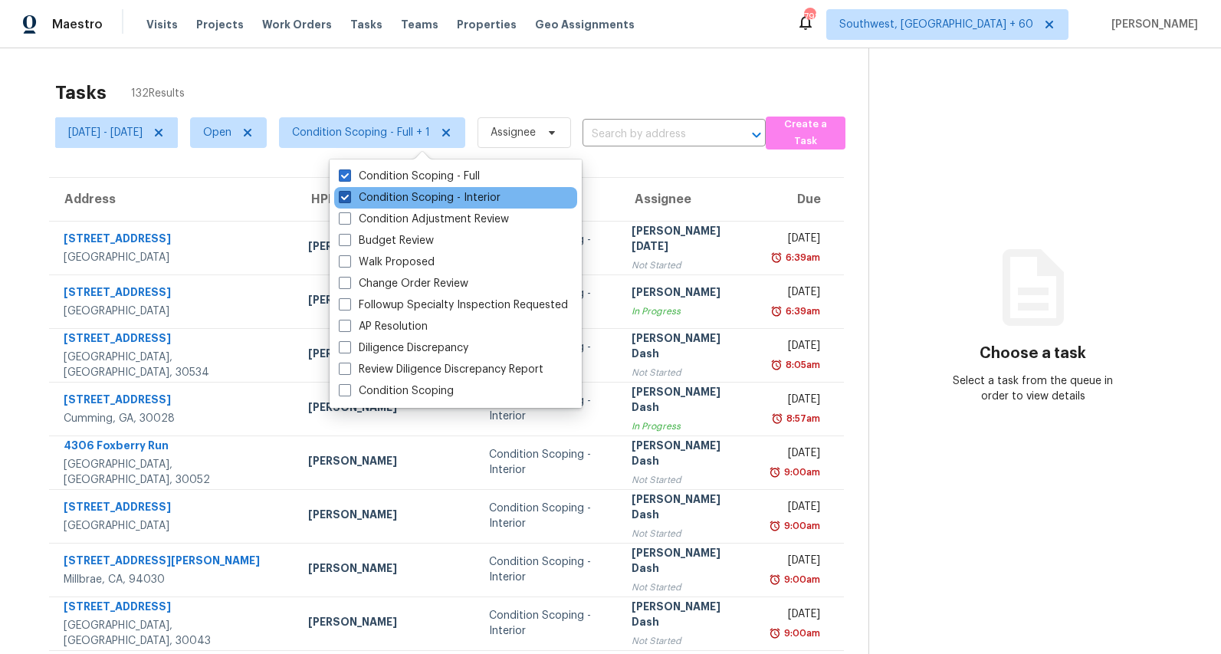
click at [417, 195] on label "Condition Scoping - Interior" at bounding box center [420, 197] width 162 height 15
click at [349, 195] on input "Condition Scoping - Interior" at bounding box center [344, 195] width 10 height 10
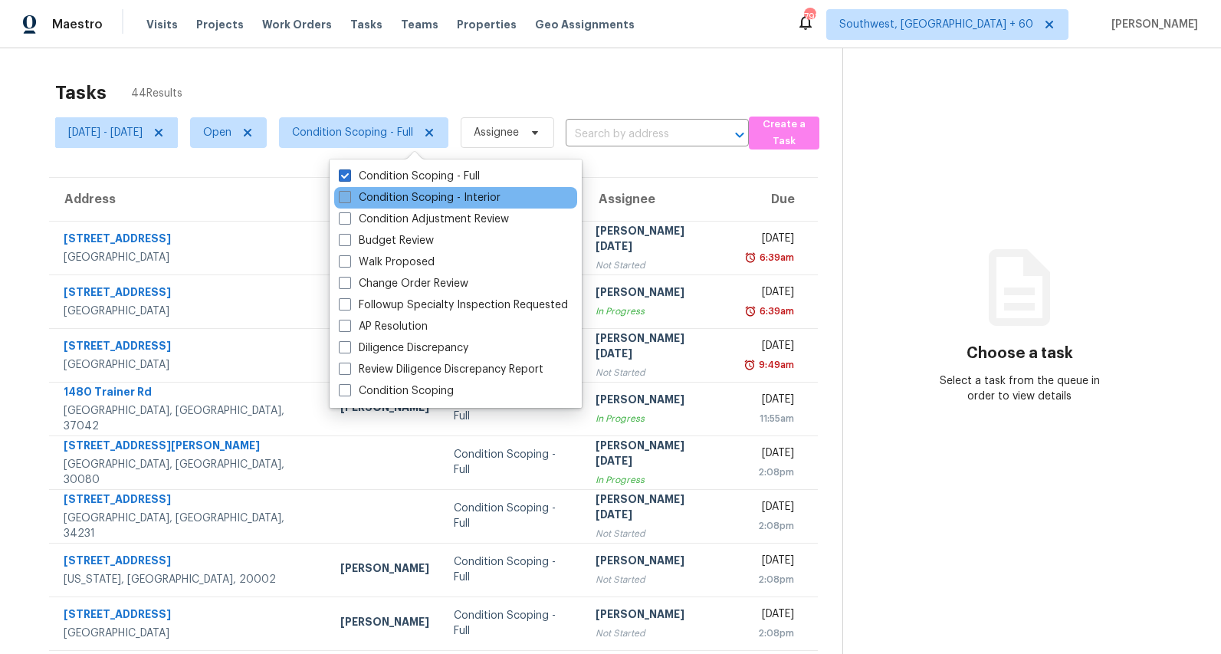
click at [417, 195] on label "Condition Scoping - Interior" at bounding box center [420, 197] width 162 height 15
click at [349, 195] on input "Condition Scoping - Interior" at bounding box center [344, 195] width 10 height 10
checkbox input "true"
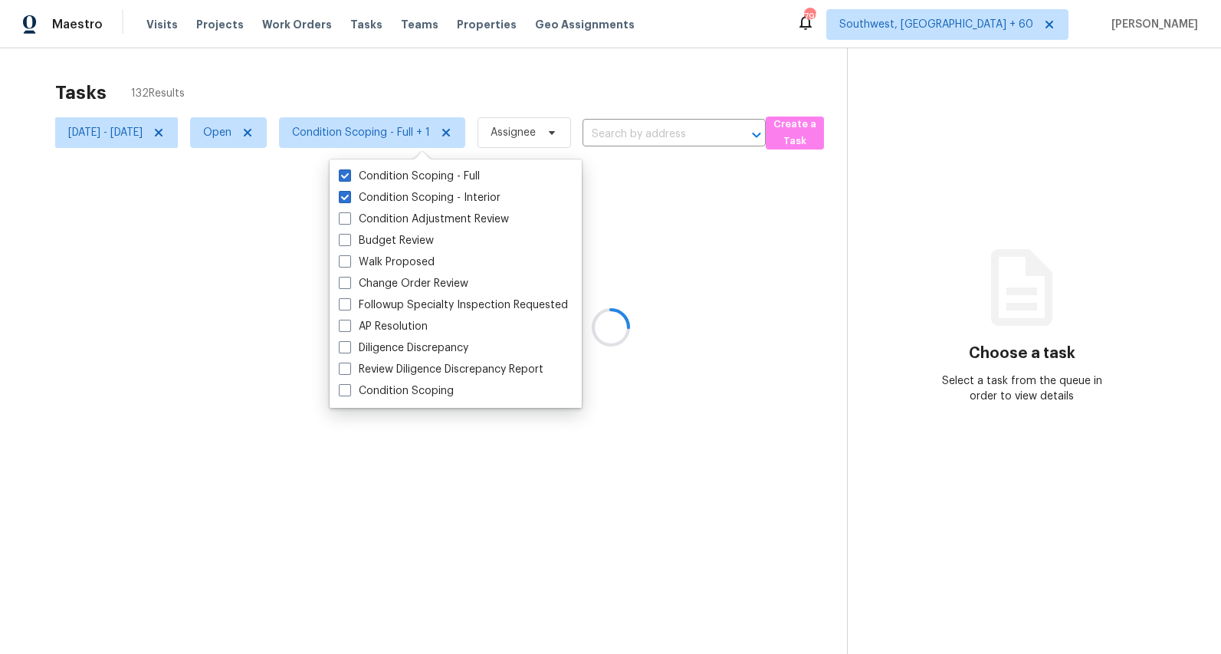
click at [333, 81] on div at bounding box center [610, 327] width 1221 height 654
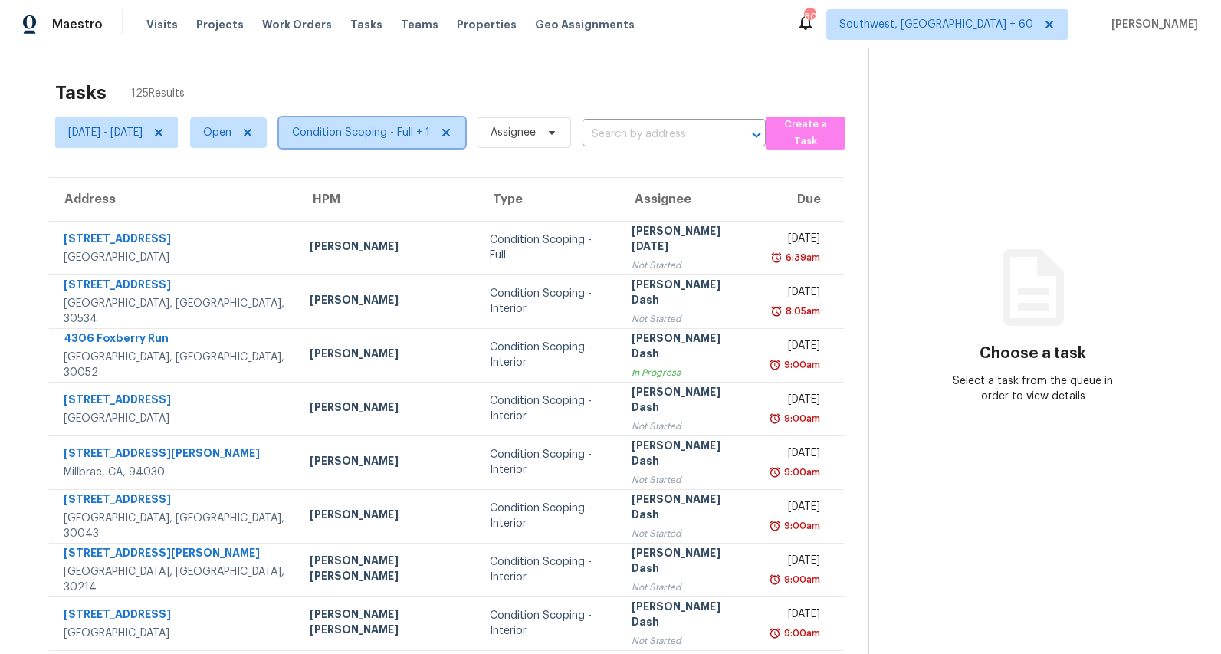
click at [430, 133] on span "Condition Scoping - Full + 1" at bounding box center [361, 132] width 138 height 15
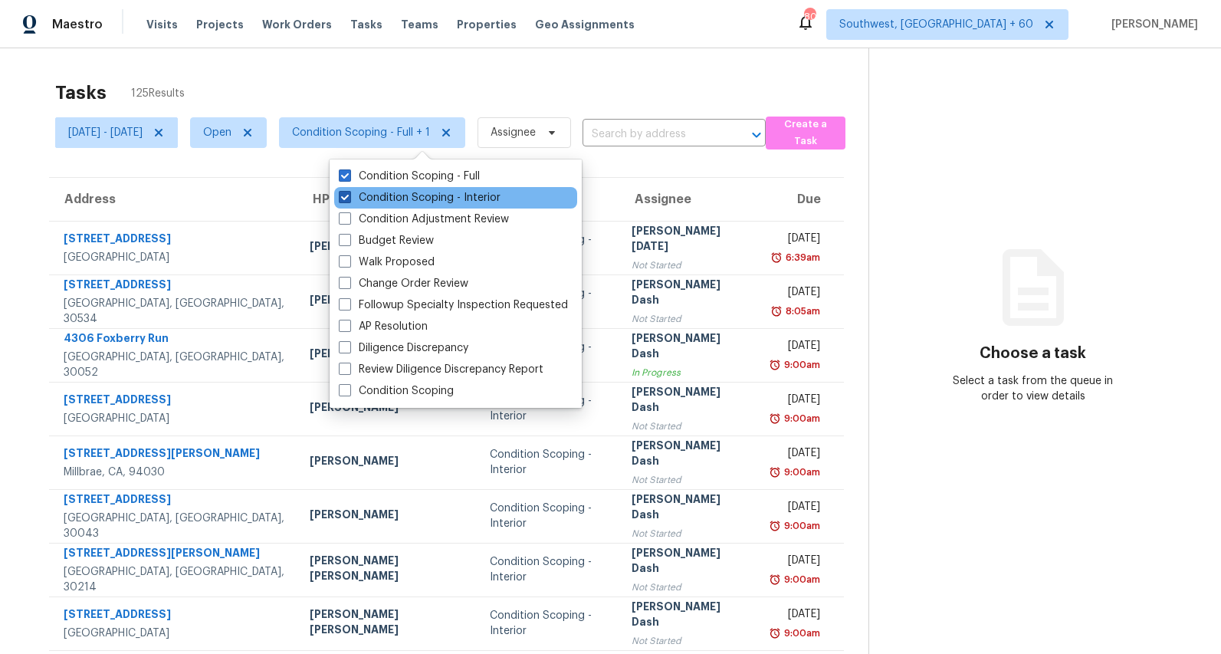
click at [415, 200] on label "Condition Scoping - Interior" at bounding box center [420, 197] width 162 height 15
click at [349, 200] on input "Condition Scoping - Interior" at bounding box center [344, 195] width 10 height 10
checkbox input "false"
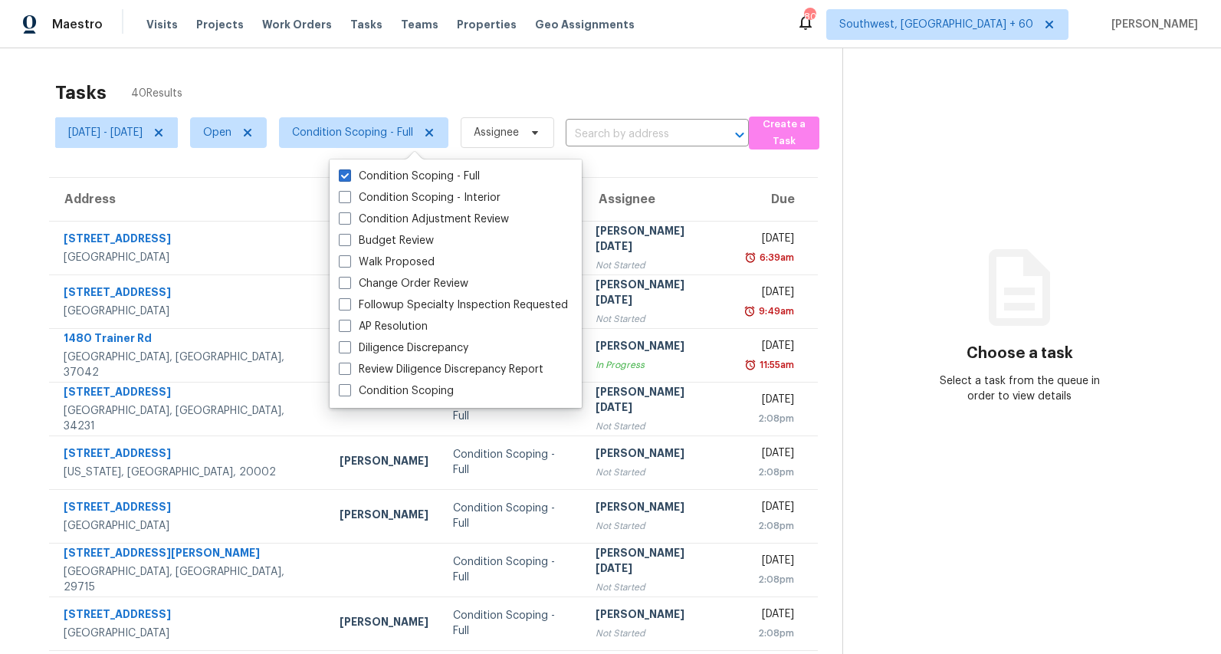
click at [362, 83] on div "Tasks 40 Results" at bounding box center [448, 93] width 787 height 40
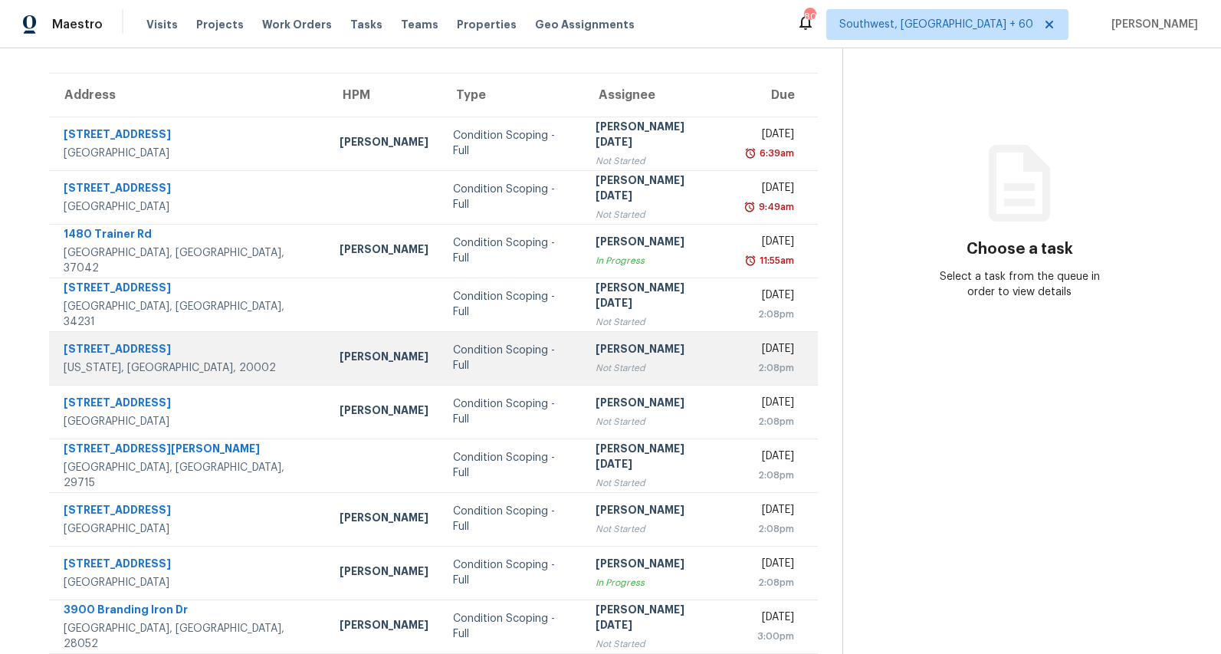
scroll to position [144, 0]
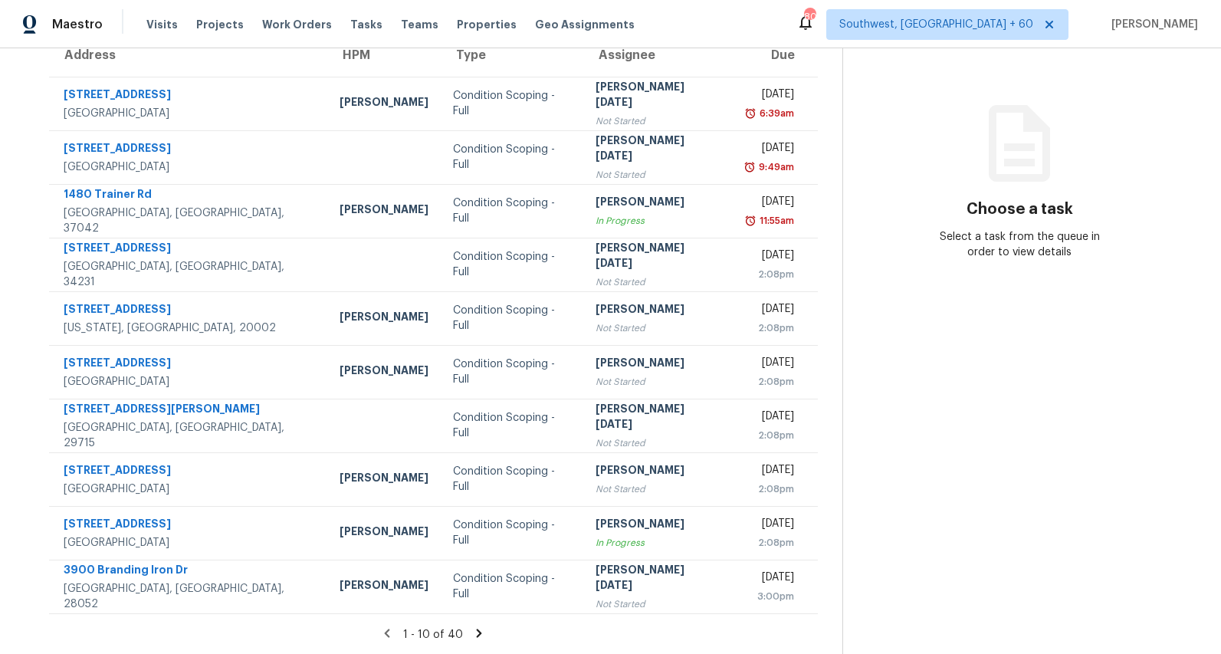
click at [482, 632] on icon at bounding box center [479, 633] width 5 height 8
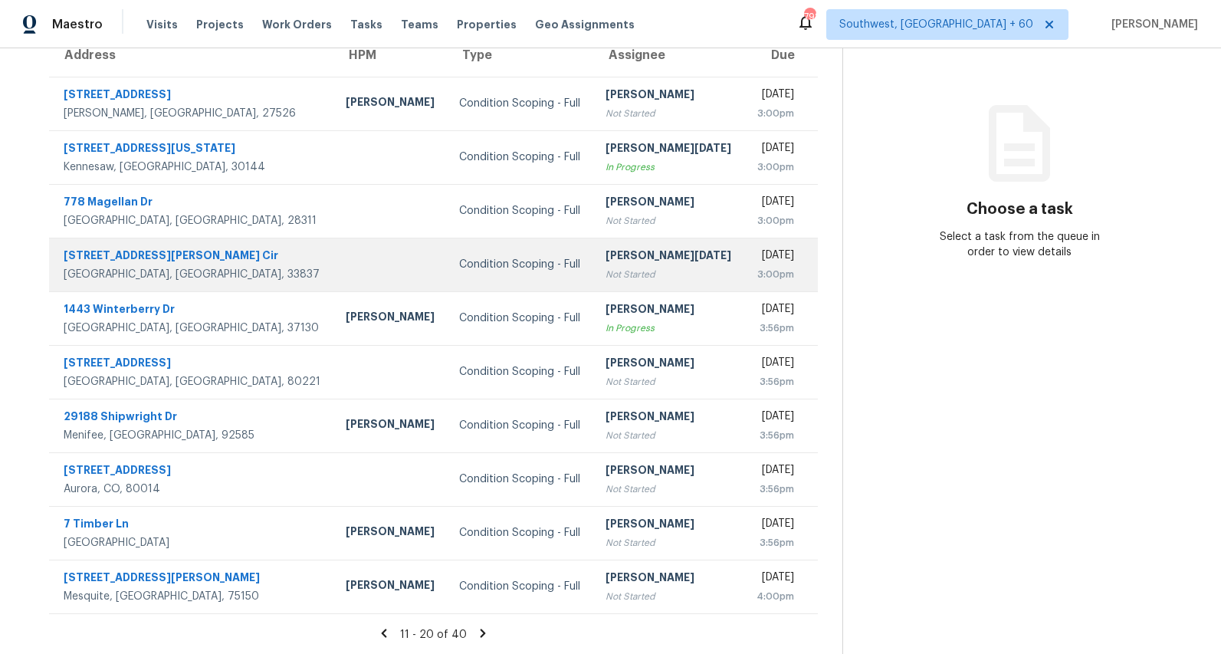
scroll to position [0, 0]
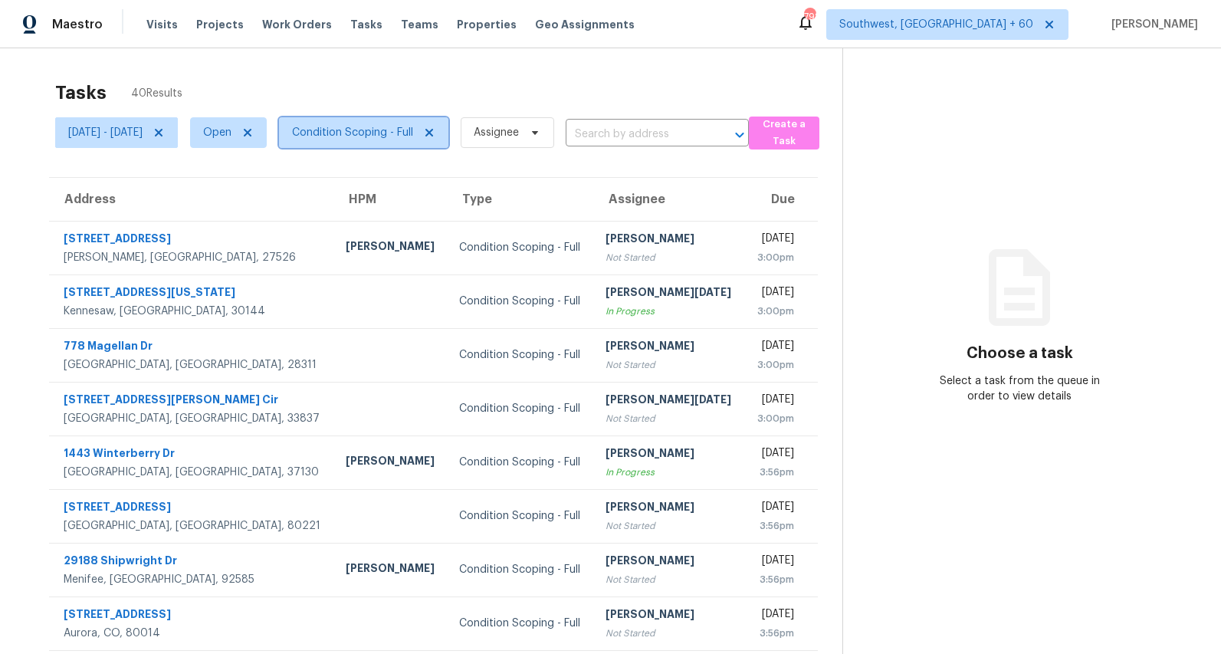
click at [413, 134] on span "Condition Scoping - Full" at bounding box center [352, 132] width 121 height 15
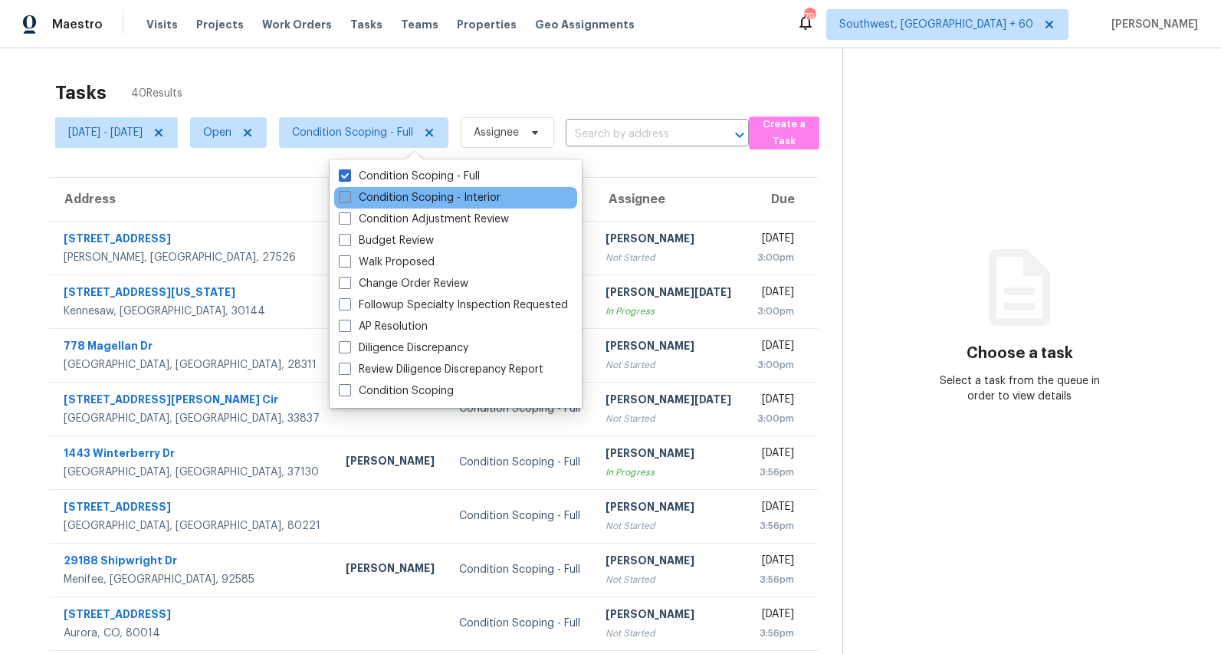
click at [394, 190] on label "Condition Scoping - Interior" at bounding box center [420, 197] width 162 height 15
click at [349, 190] on input "Condition Scoping - Interior" at bounding box center [344, 195] width 10 height 10
checkbox input "true"
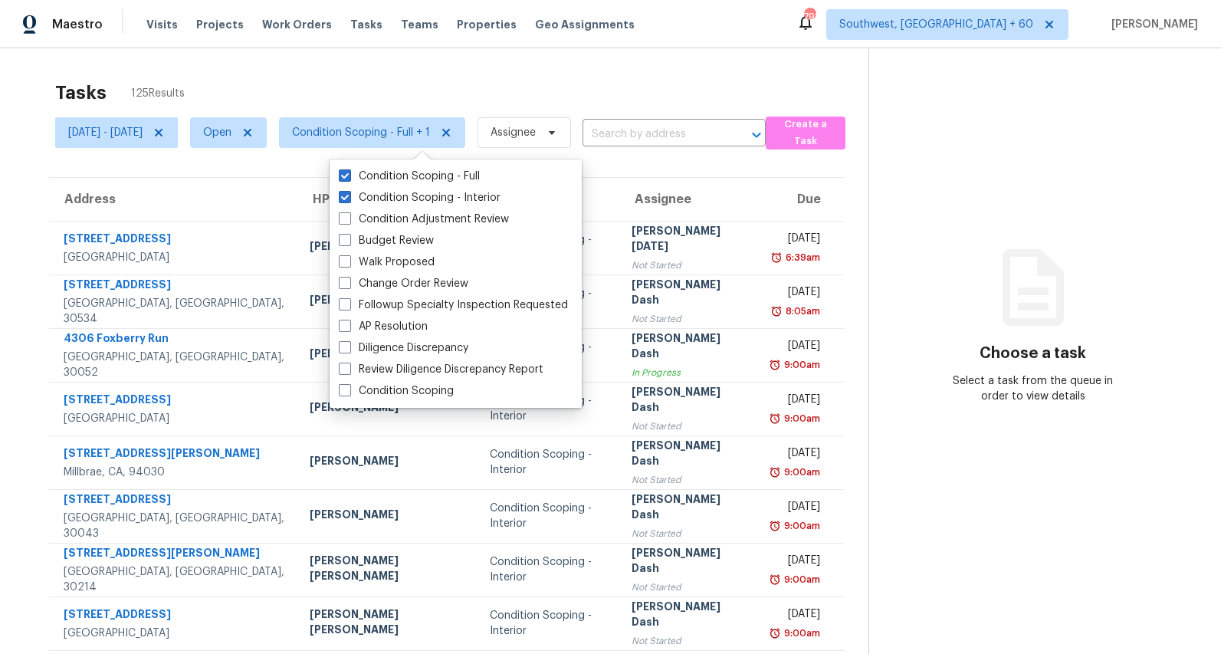
click at [451, 79] on div "Tasks 125 Results" at bounding box center [461, 93] width 813 height 40
